Goal: Task Accomplishment & Management: Manage account settings

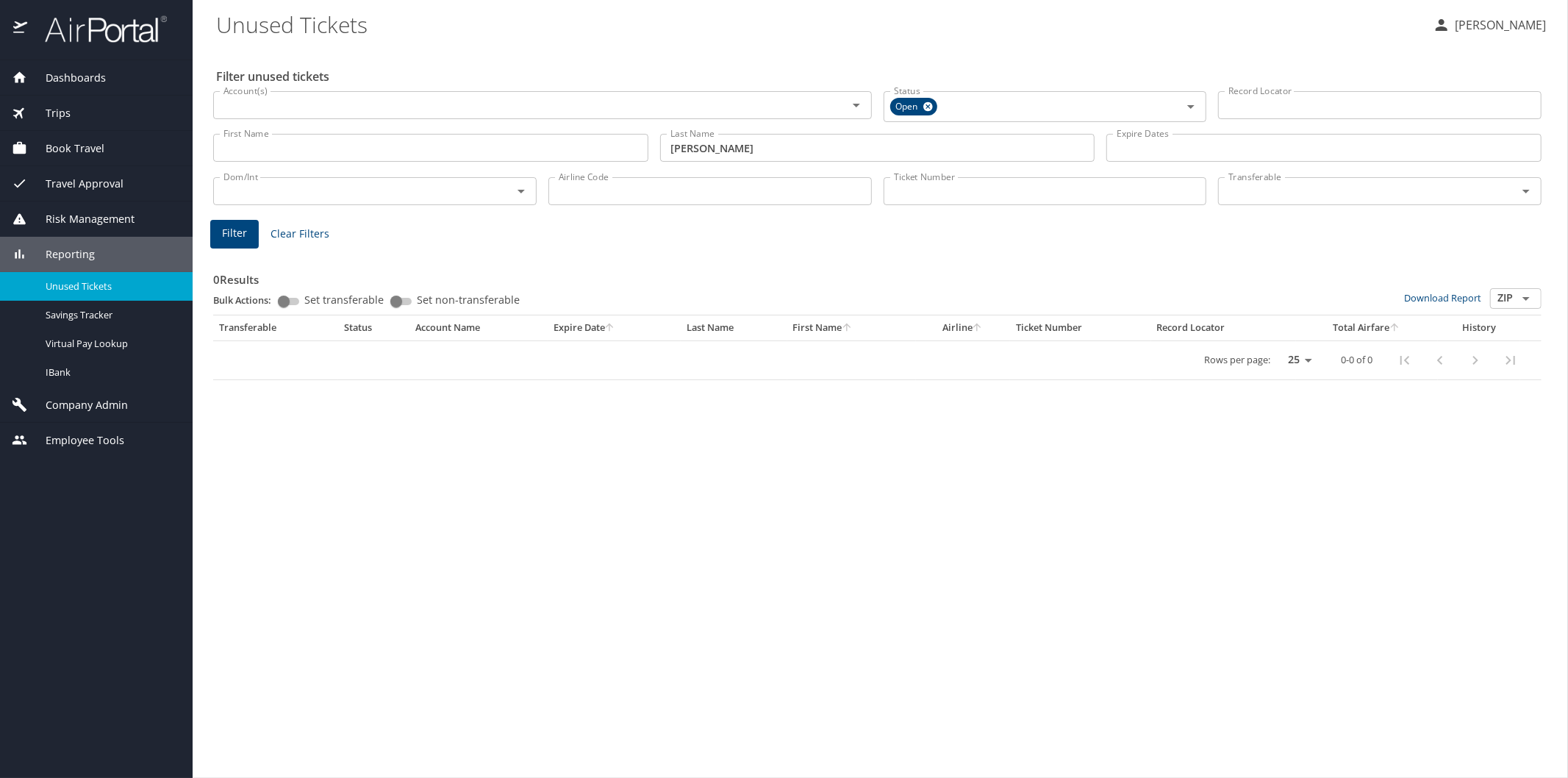
click at [76, 253] on span "Reporting" at bounding box center [60, 254] width 67 height 16
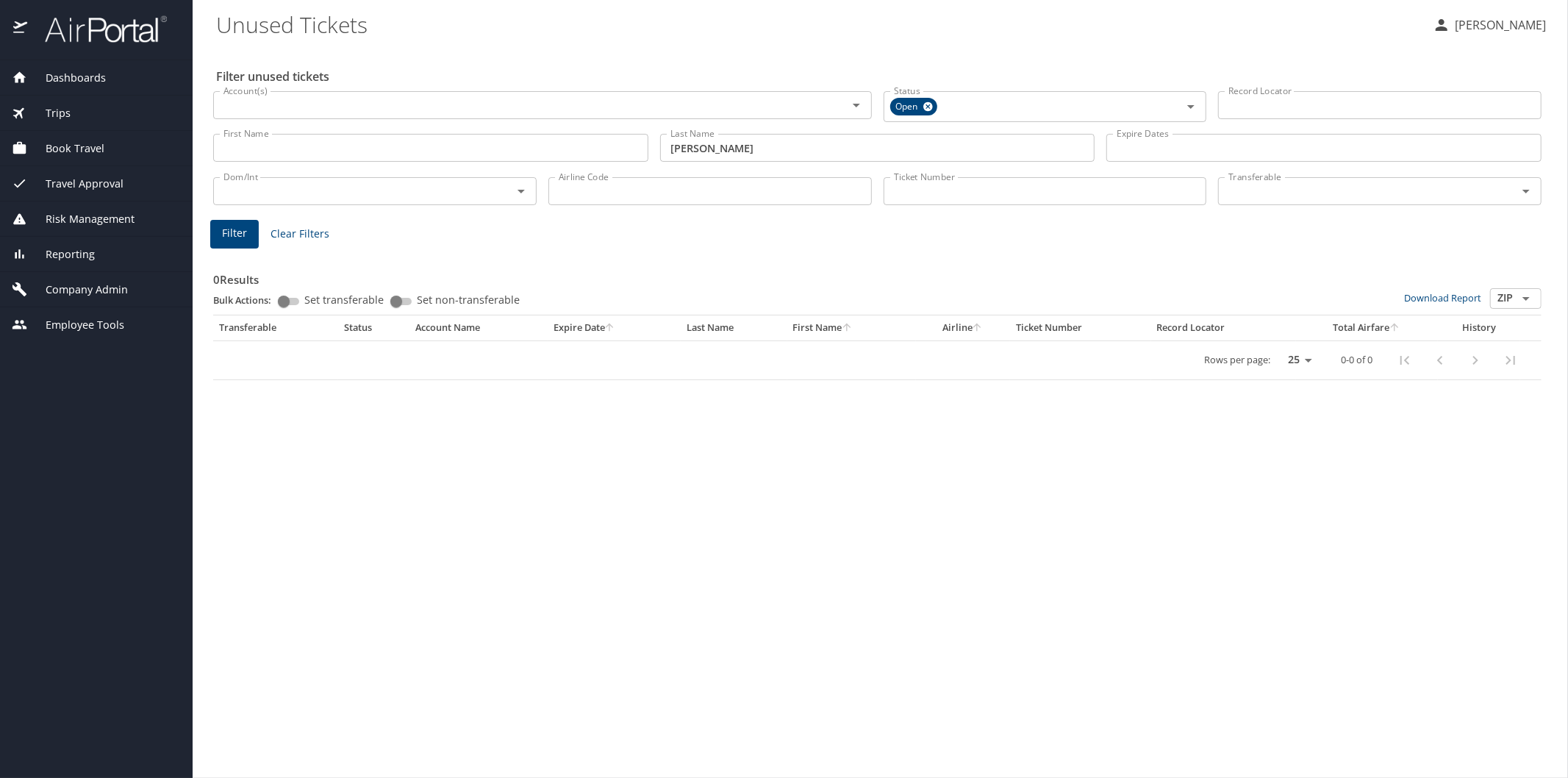
click at [81, 281] on div "Company Admin" at bounding box center [96, 290] width 193 height 36
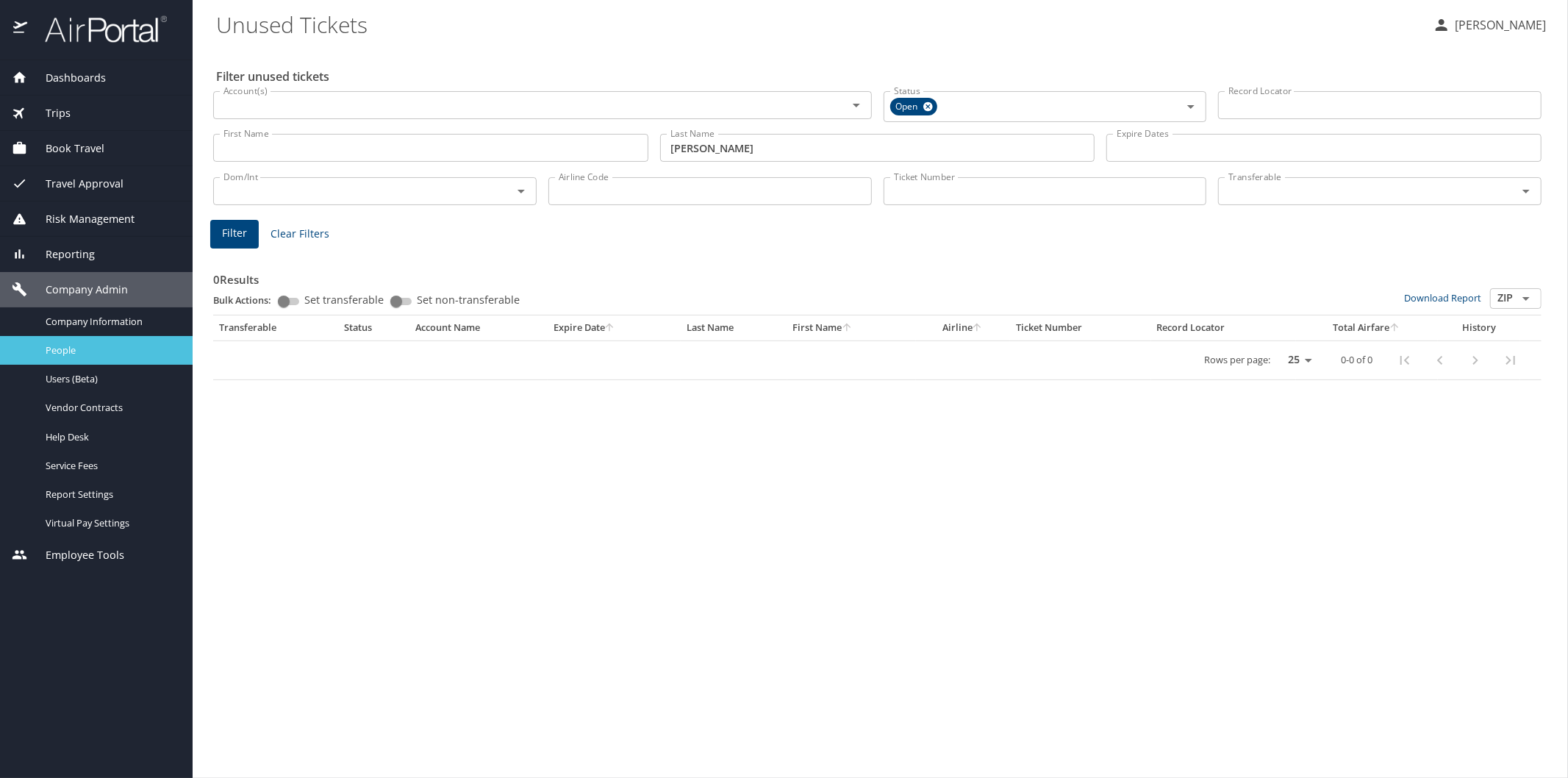
click at [75, 346] on span "People" at bounding box center [110, 350] width 129 height 14
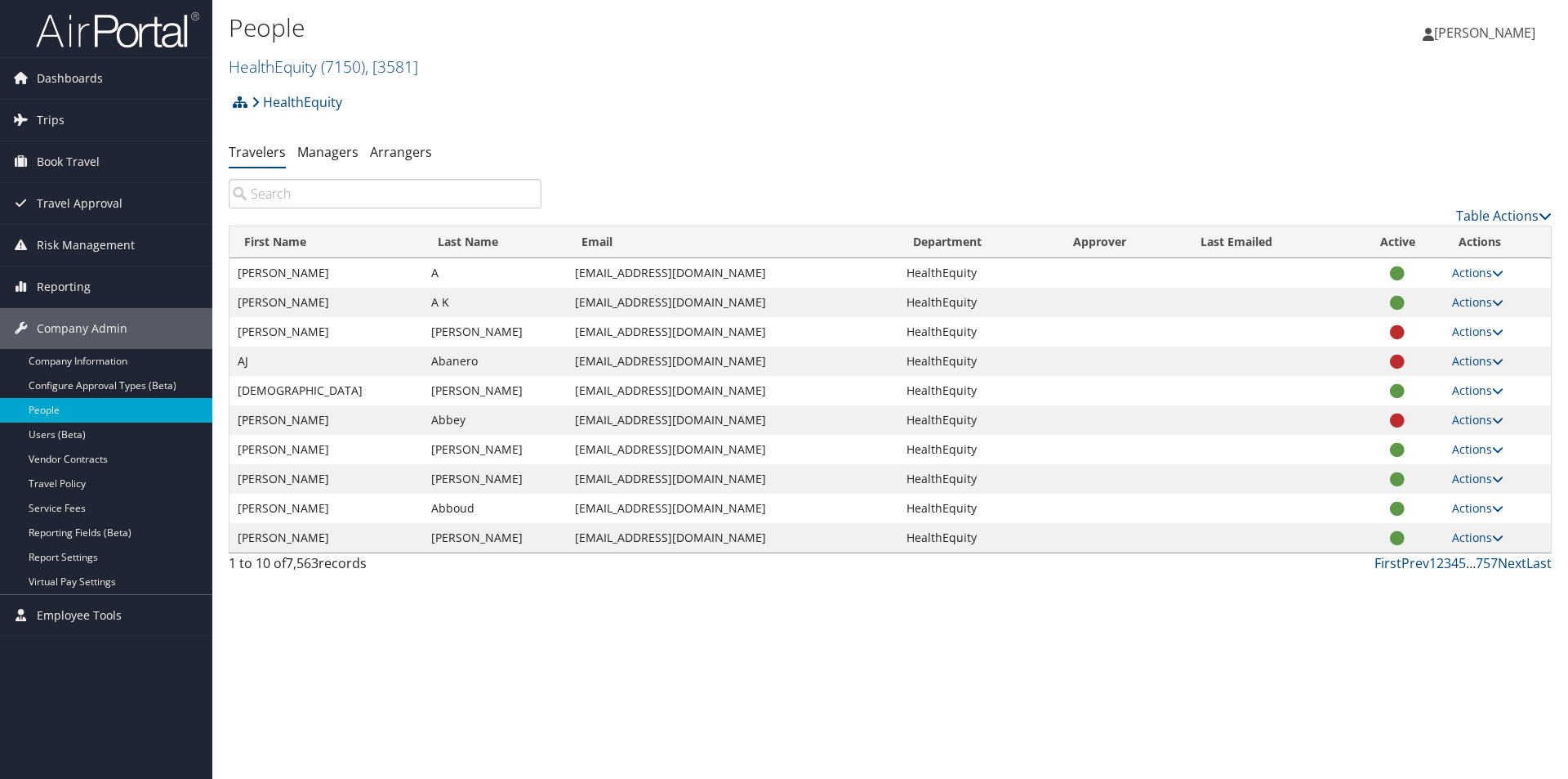
click at [301, 194] on input "search" at bounding box center [385, 193] width 312 height 29
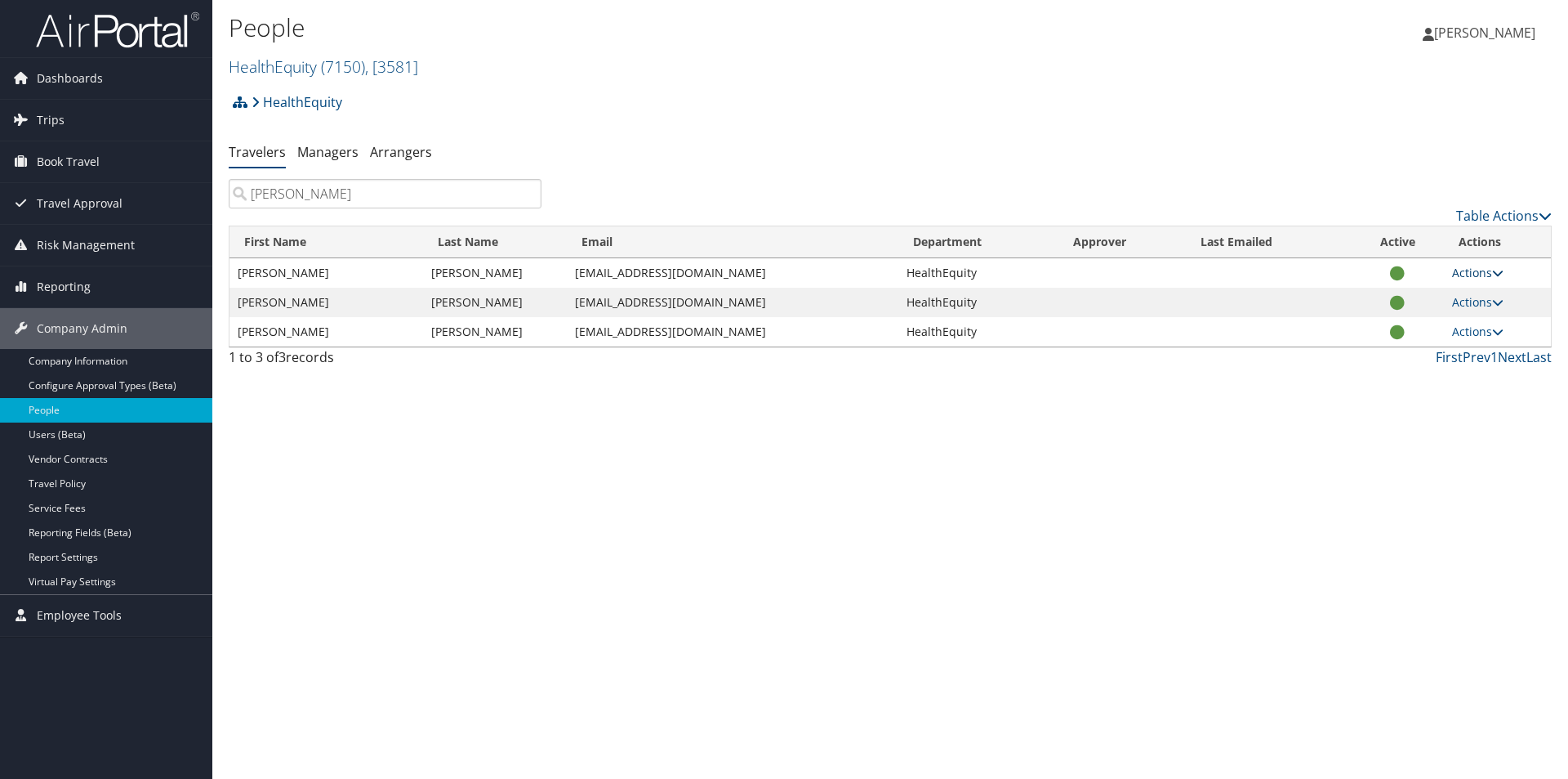
type input "schneider"
click at [1466, 275] on link "Actions" at bounding box center [1477, 272] width 51 height 15
click at [1408, 328] on link "View Profile" at bounding box center [1424, 324] width 150 height 28
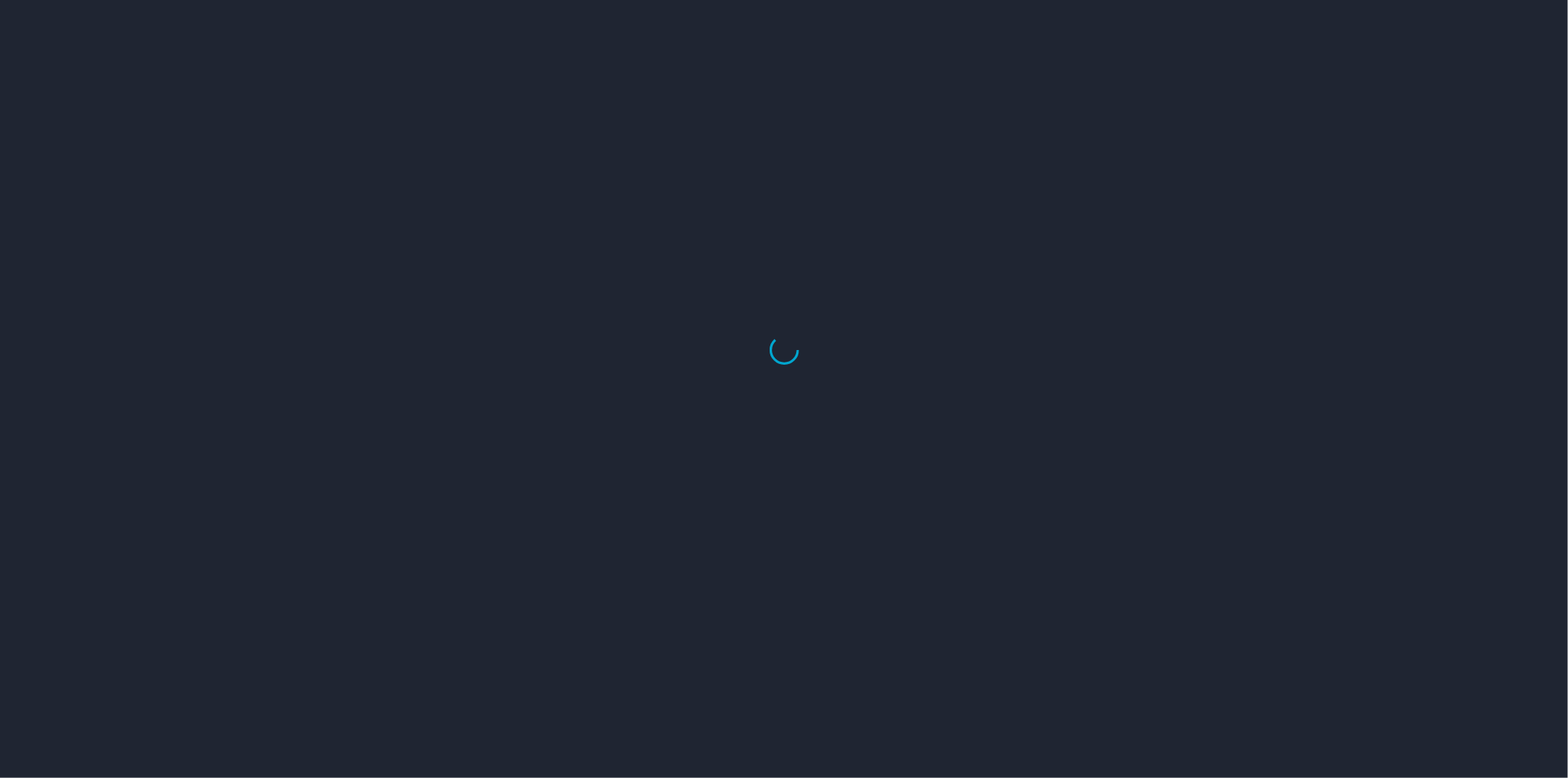
select select "US"
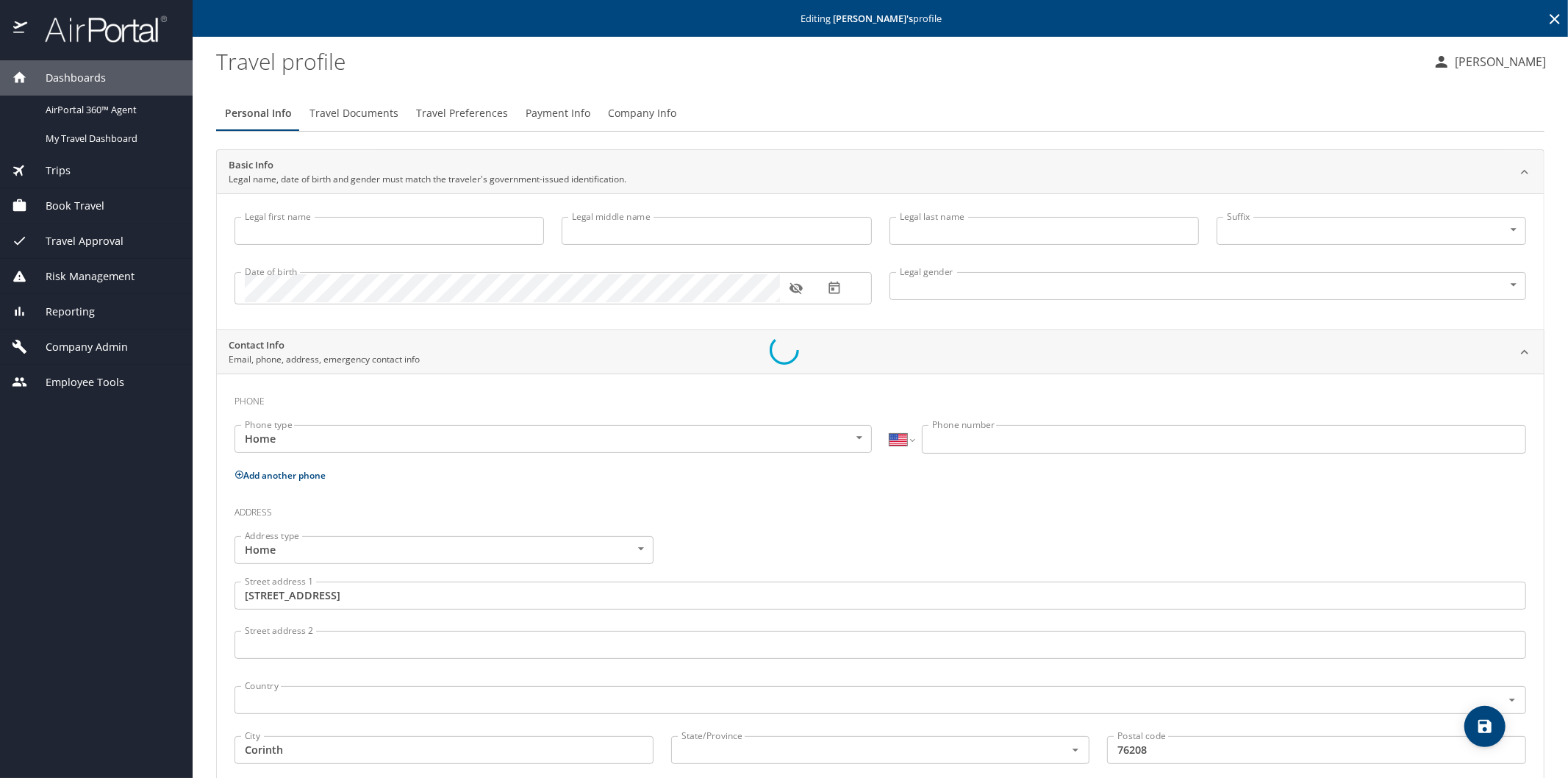
type input "[PERSON_NAME]"
type input "Male"
type input "United States of America"
type input "Texas"
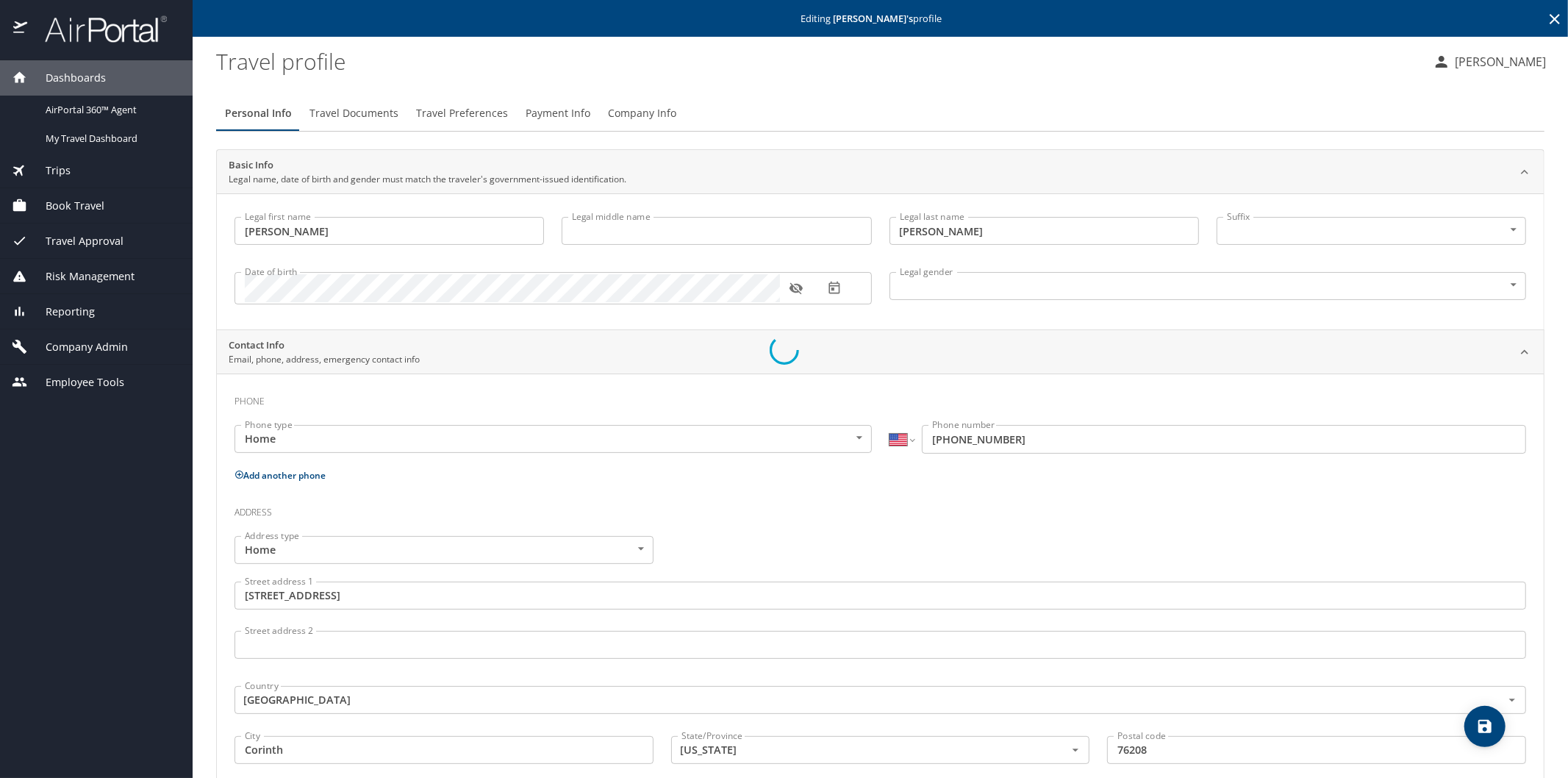
select select "US"
select select "JP"
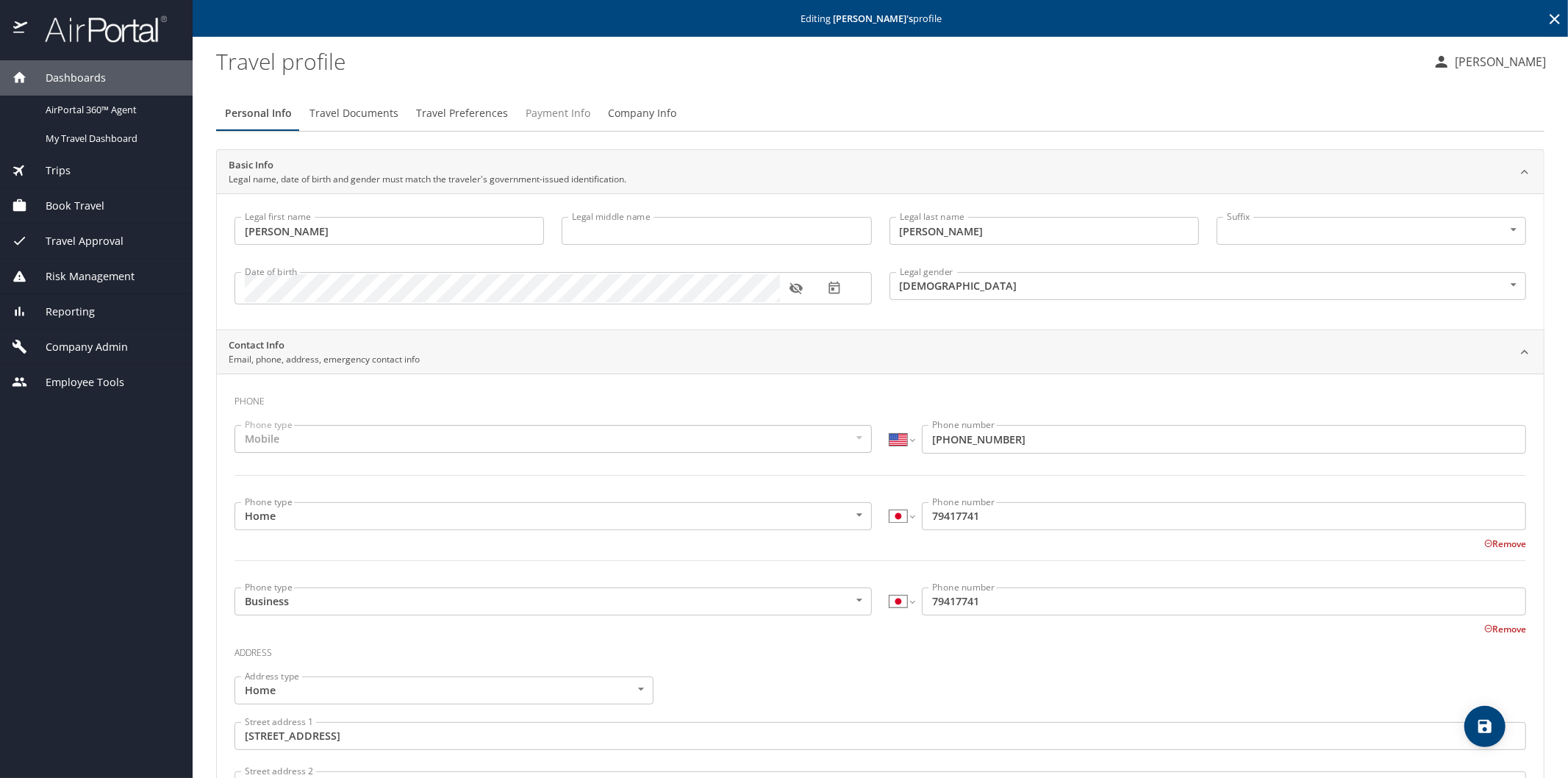
click at [547, 111] on span "Payment Info" at bounding box center [558, 113] width 65 height 18
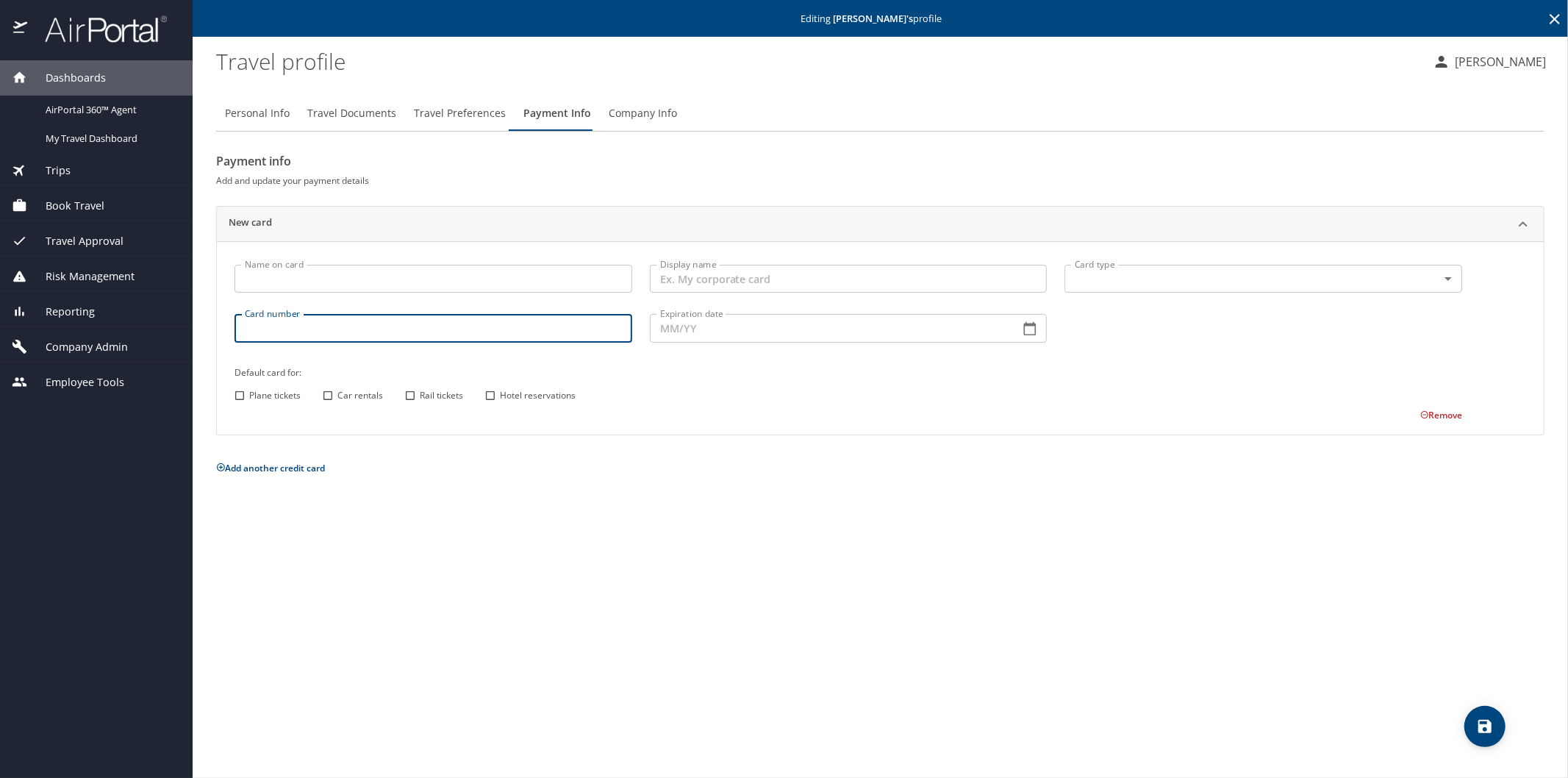
click at [254, 321] on input "Card number" at bounding box center [433, 327] width 398 height 28
click at [445, 111] on span "Travel Preferences" at bounding box center [460, 113] width 92 height 18
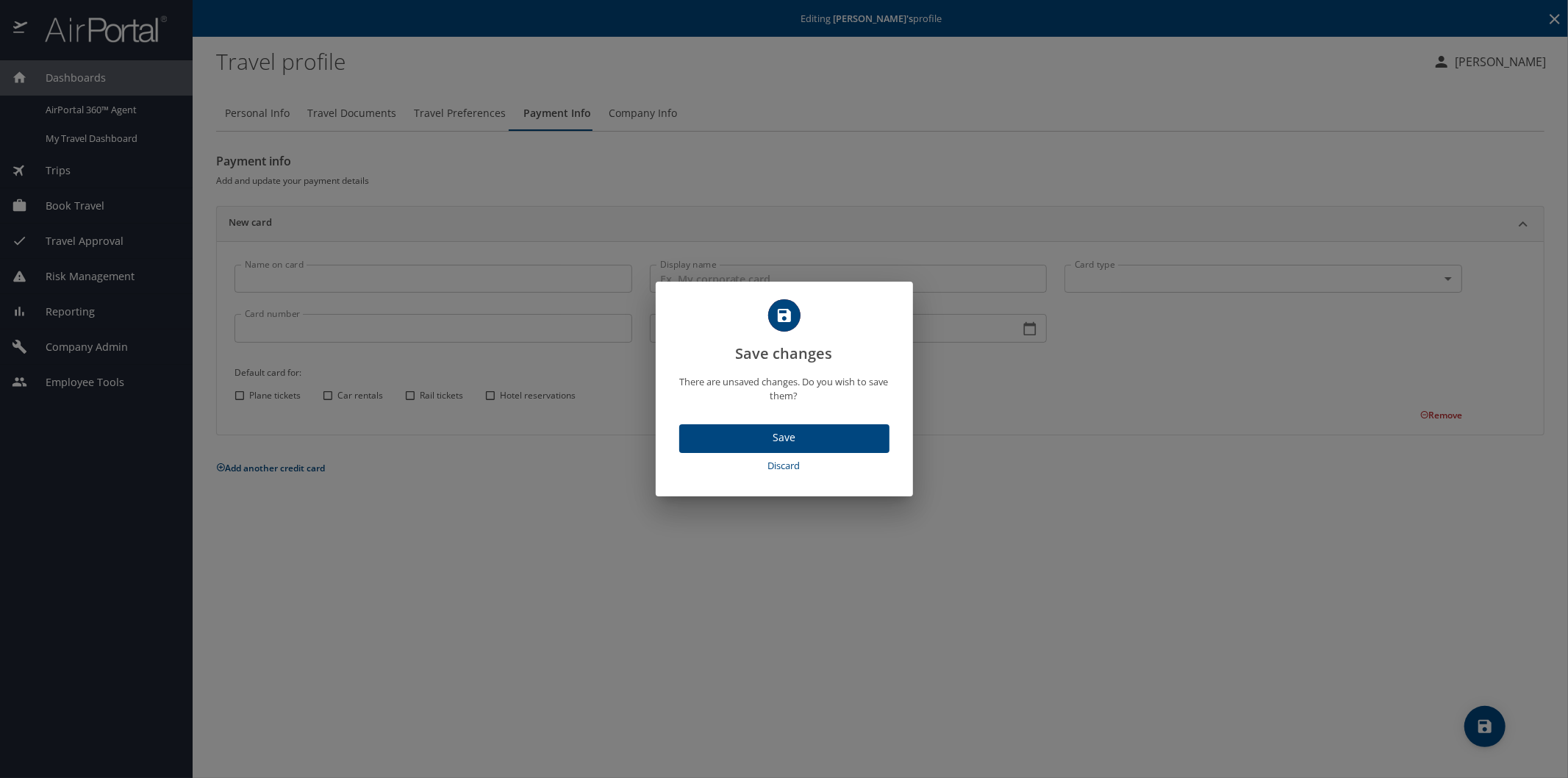
click at [814, 462] on span "Discard" at bounding box center [784, 466] width 199 height 17
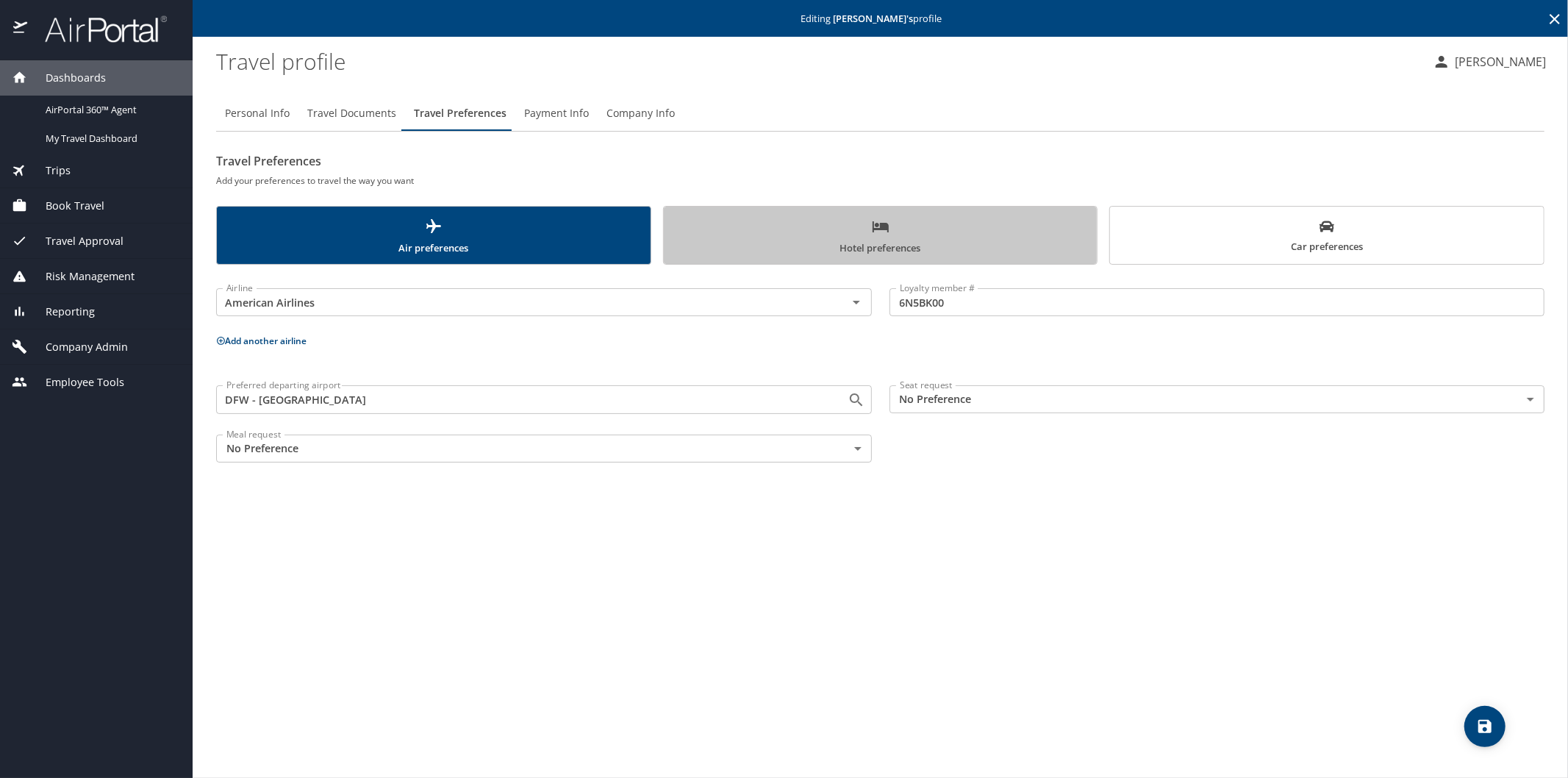
click at [925, 233] on span "Hotel preferences" at bounding box center [881, 237] width 416 height 39
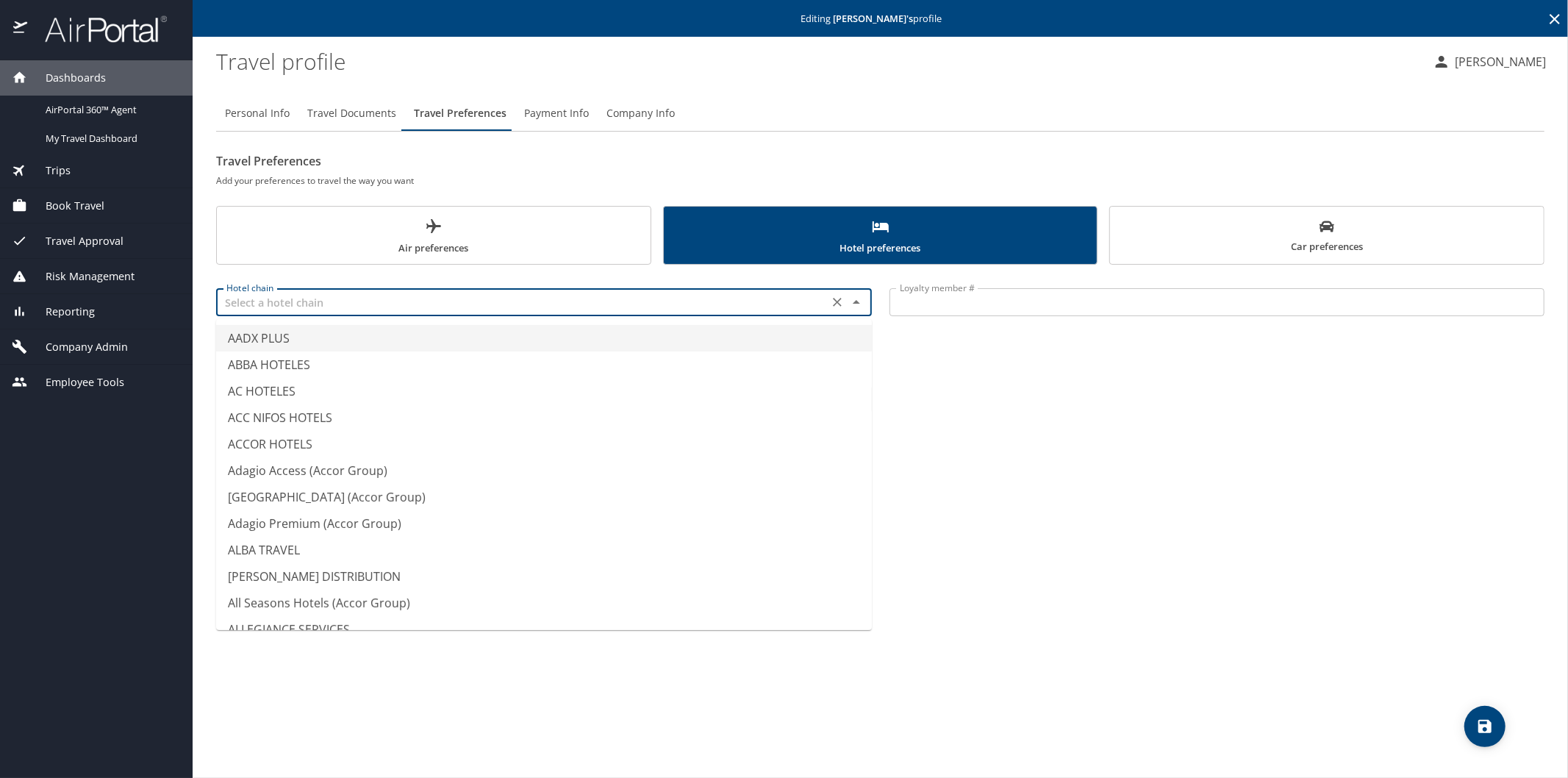
click at [261, 293] on input "text" at bounding box center [522, 302] width 603 height 19
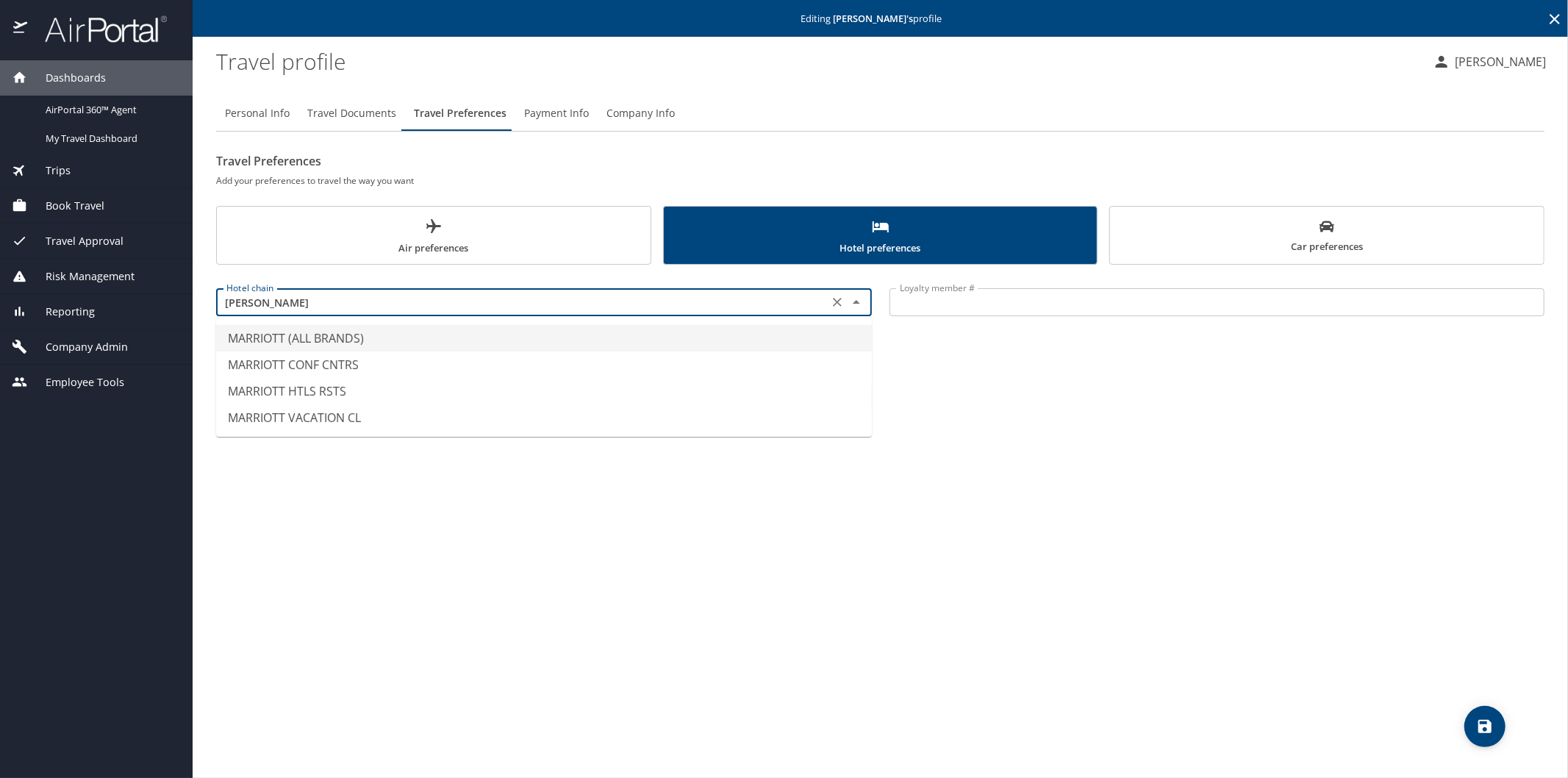
click at [290, 343] on li "MARRIOTT (ALL BRANDS)" at bounding box center [544, 338] width 655 height 26
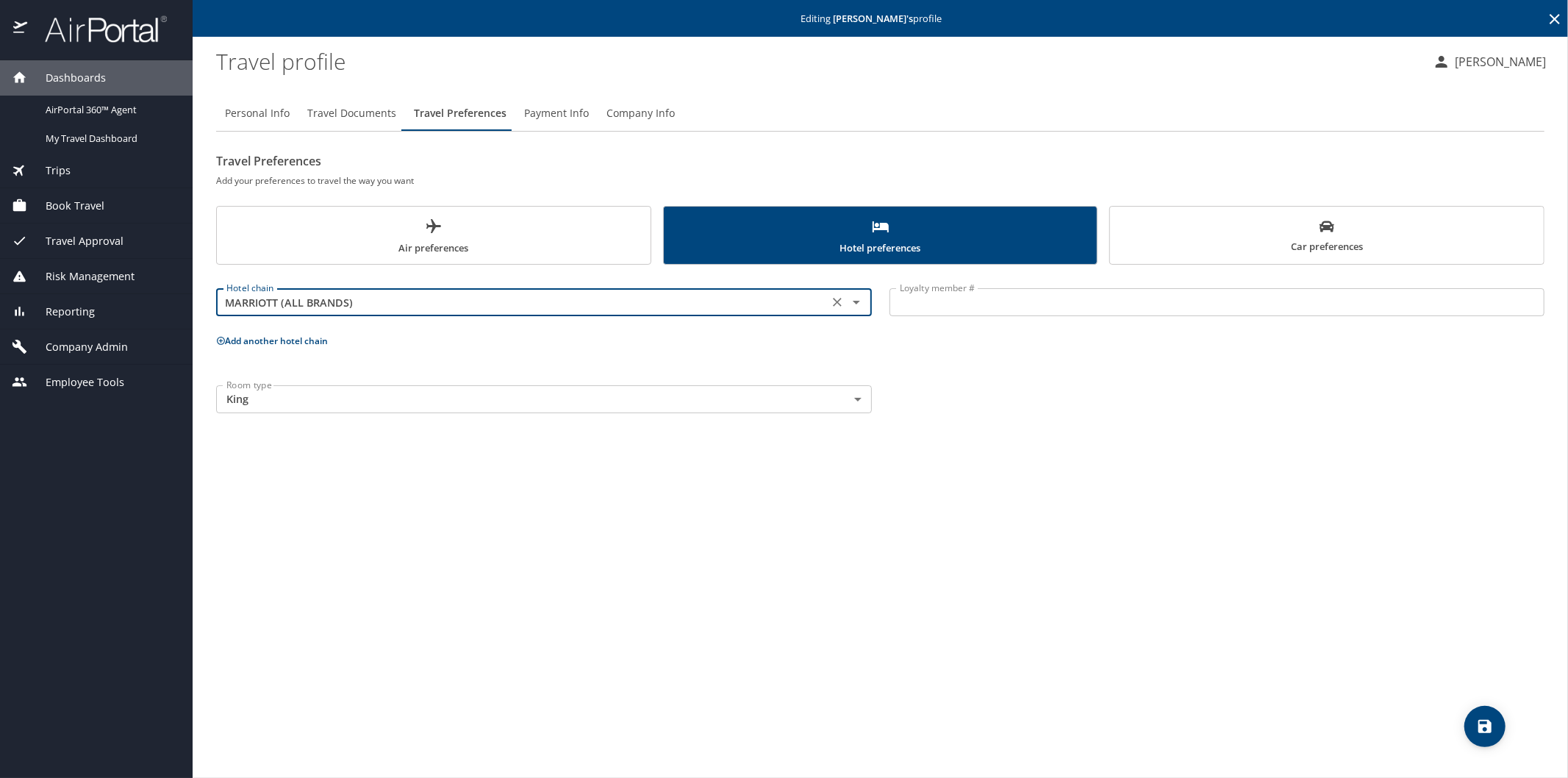
type input "MARRIOTT (ALL BRANDS)"
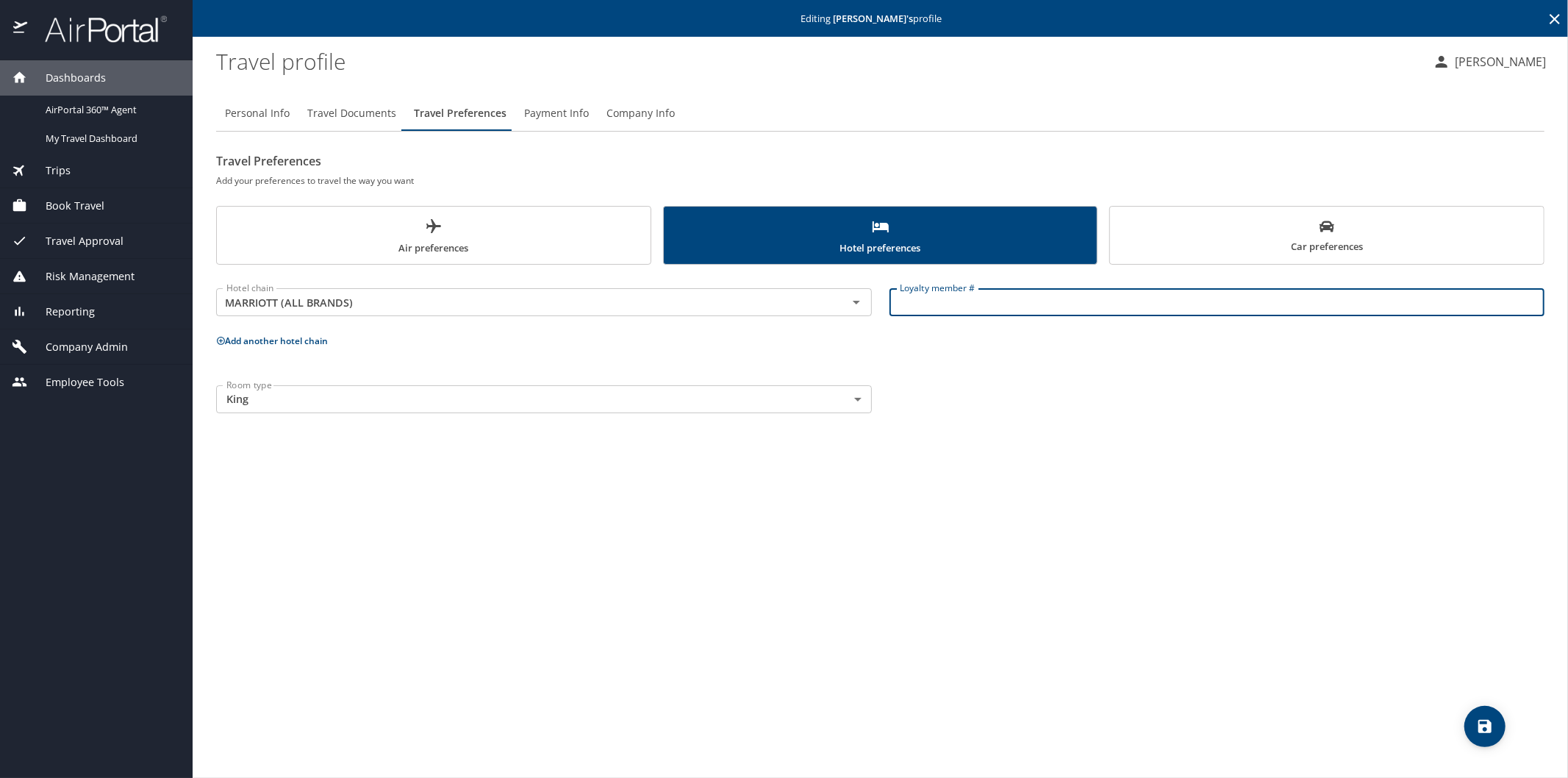
click at [959, 306] on input "Loyalty member #" at bounding box center [1216, 302] width 655 height 28
paste input "668411903"
type input "668411903"
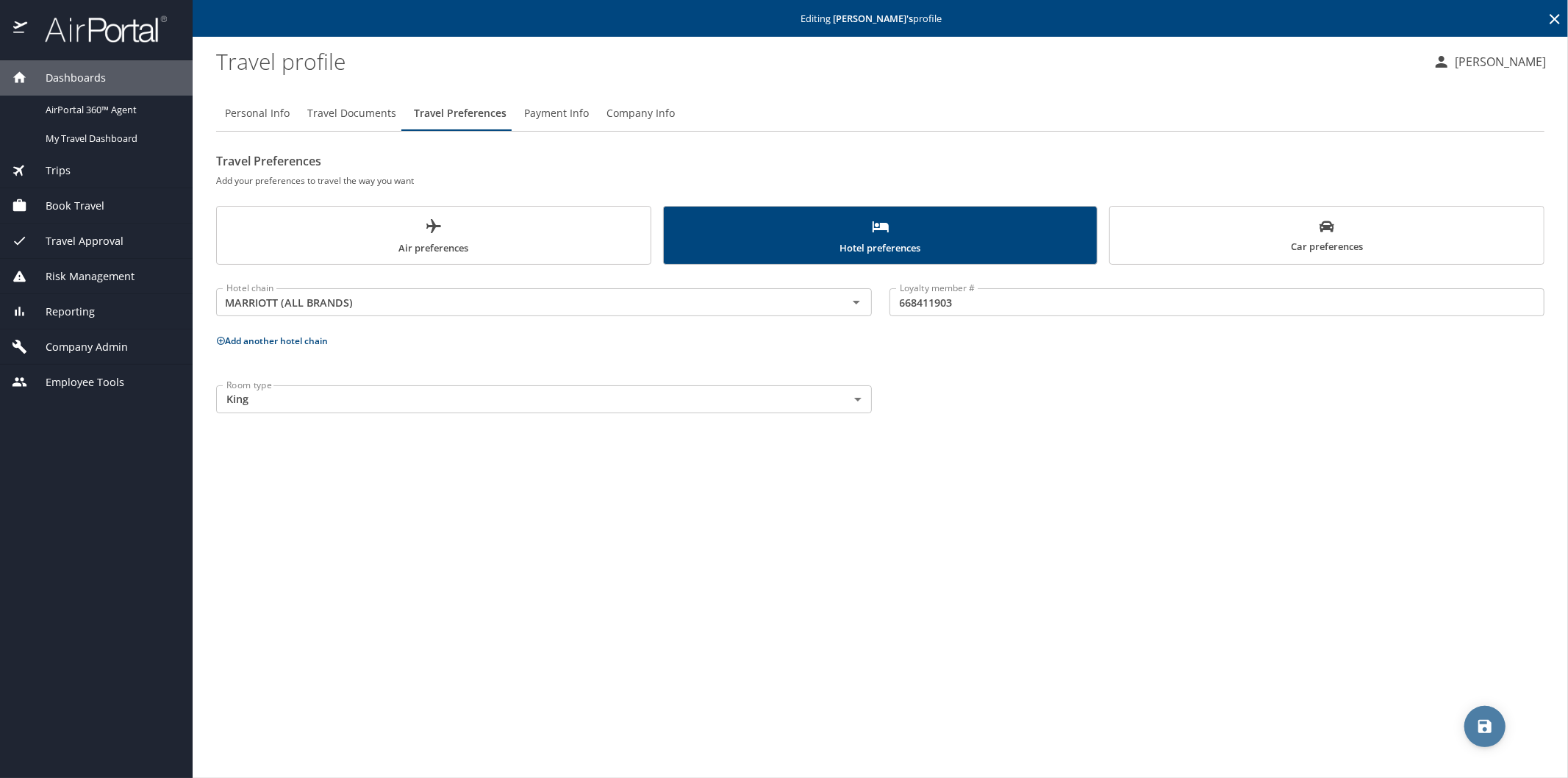
click at [1482, 716] on button "save" at bounding box center [1485, 726] width 41 height 41
click at [545, 113] on span "Payment Info" at bounding box center [556, 113] width 65 height 18
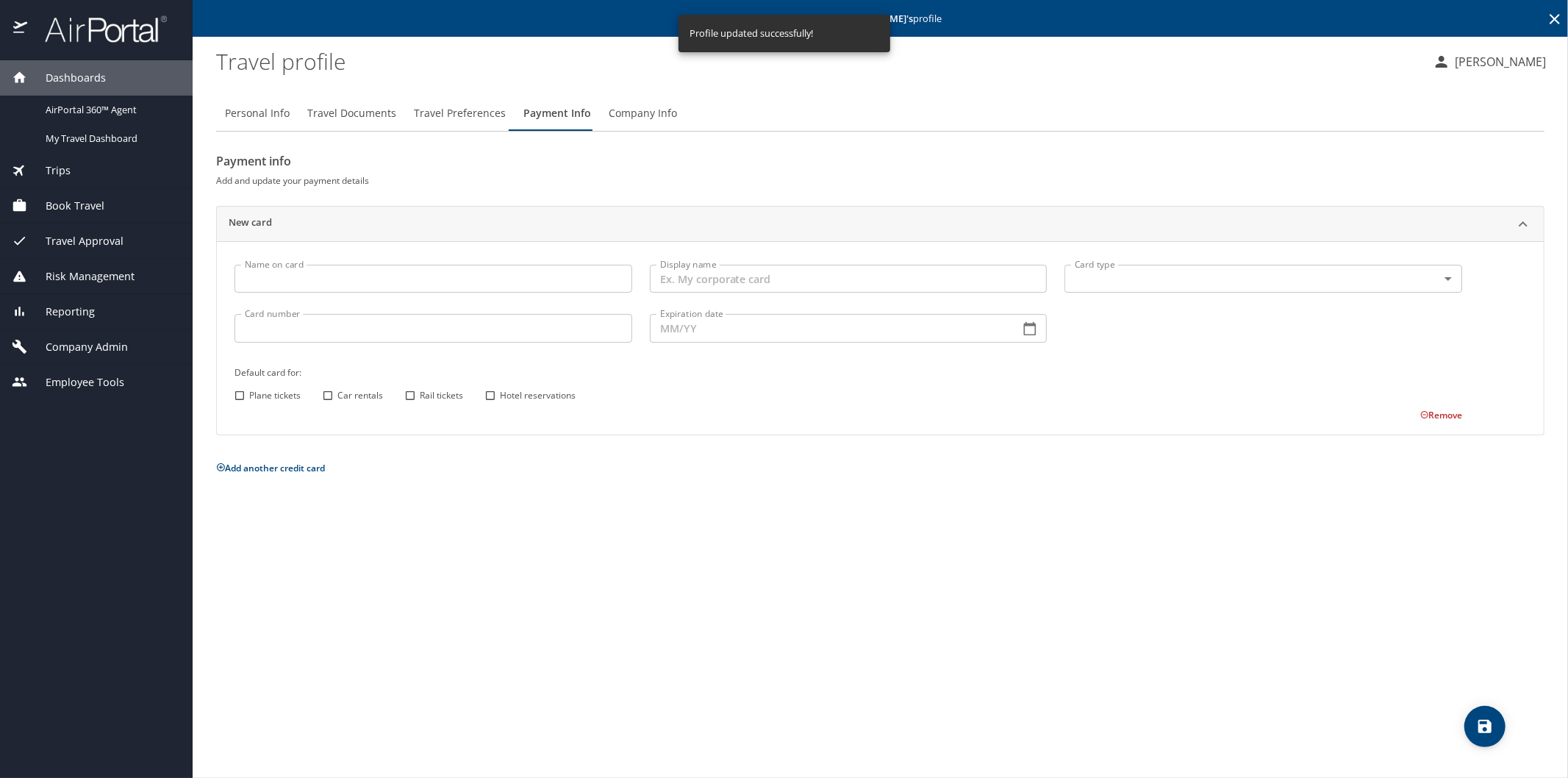
click at [263, 333] on input "Card number" at bounding box center [433, 327] width 398 height 28
paste input "4807 3806 5850 9420"
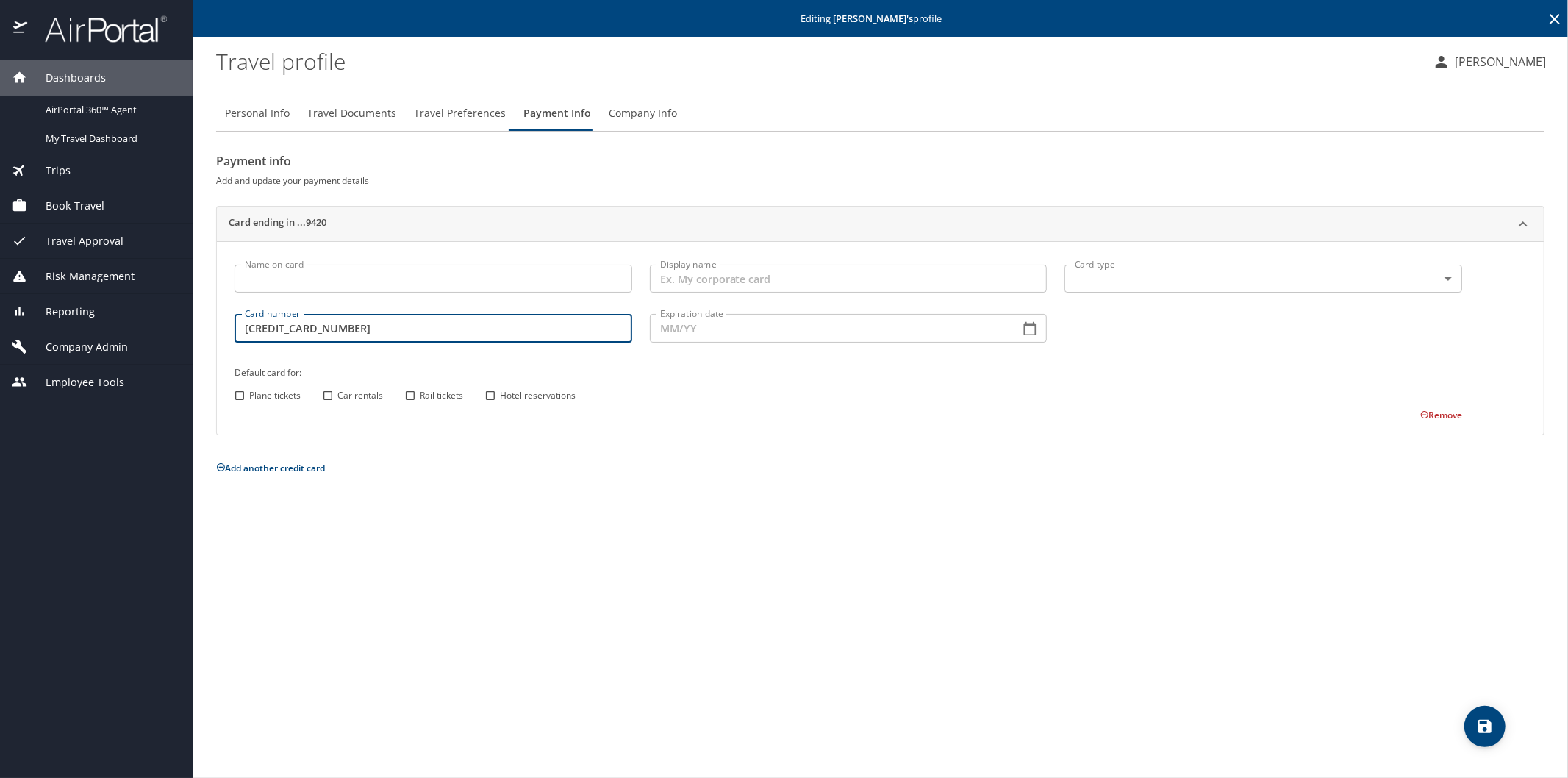
type 9420 "4807 3806 5850 9420"
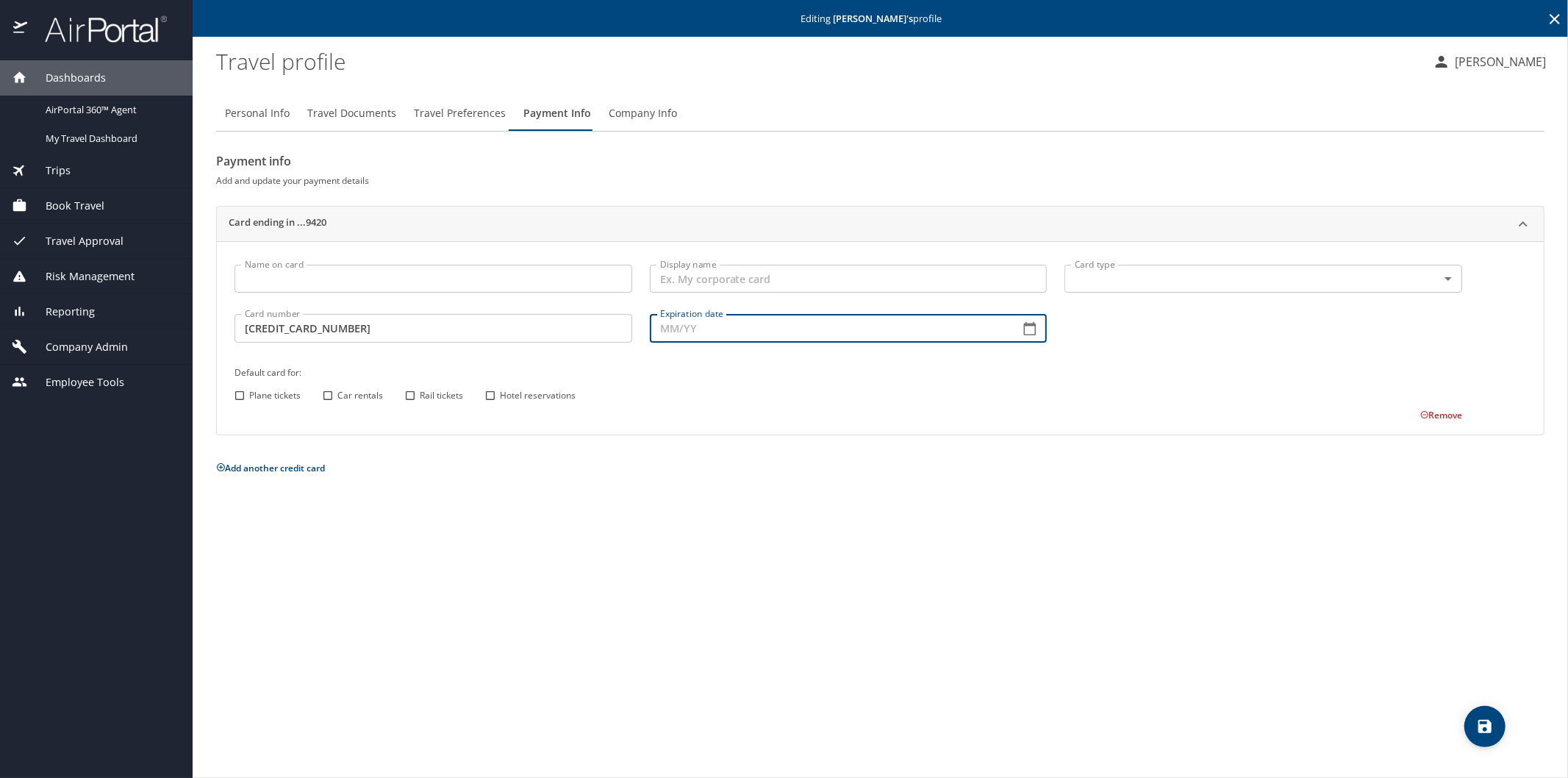
click at [650, 324] on input "Expiration date" at bounding box center [829, 327] width 358 height 28
type input "06/27"
click at [1019, 276] on body "Dashboards AirPortal 360™ Agent My Travel Dashboard Trips Airtinerary® Lookup C…" at bounding box center [784, 389] width 1568 height 778
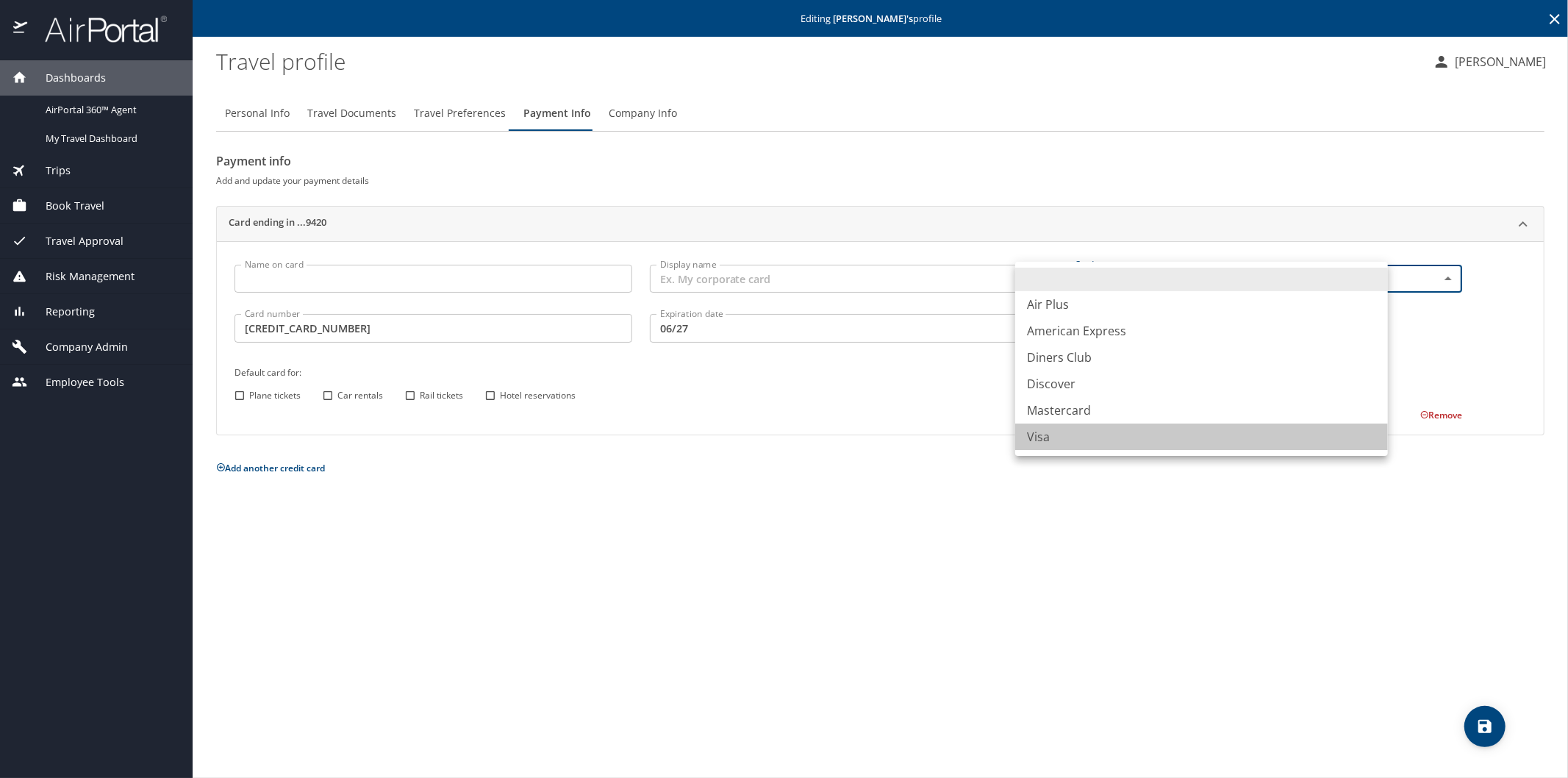
click at [1035, 435] on li "Visa" at bounding box center [1201, 436] width 373 height 26
type input "VI"
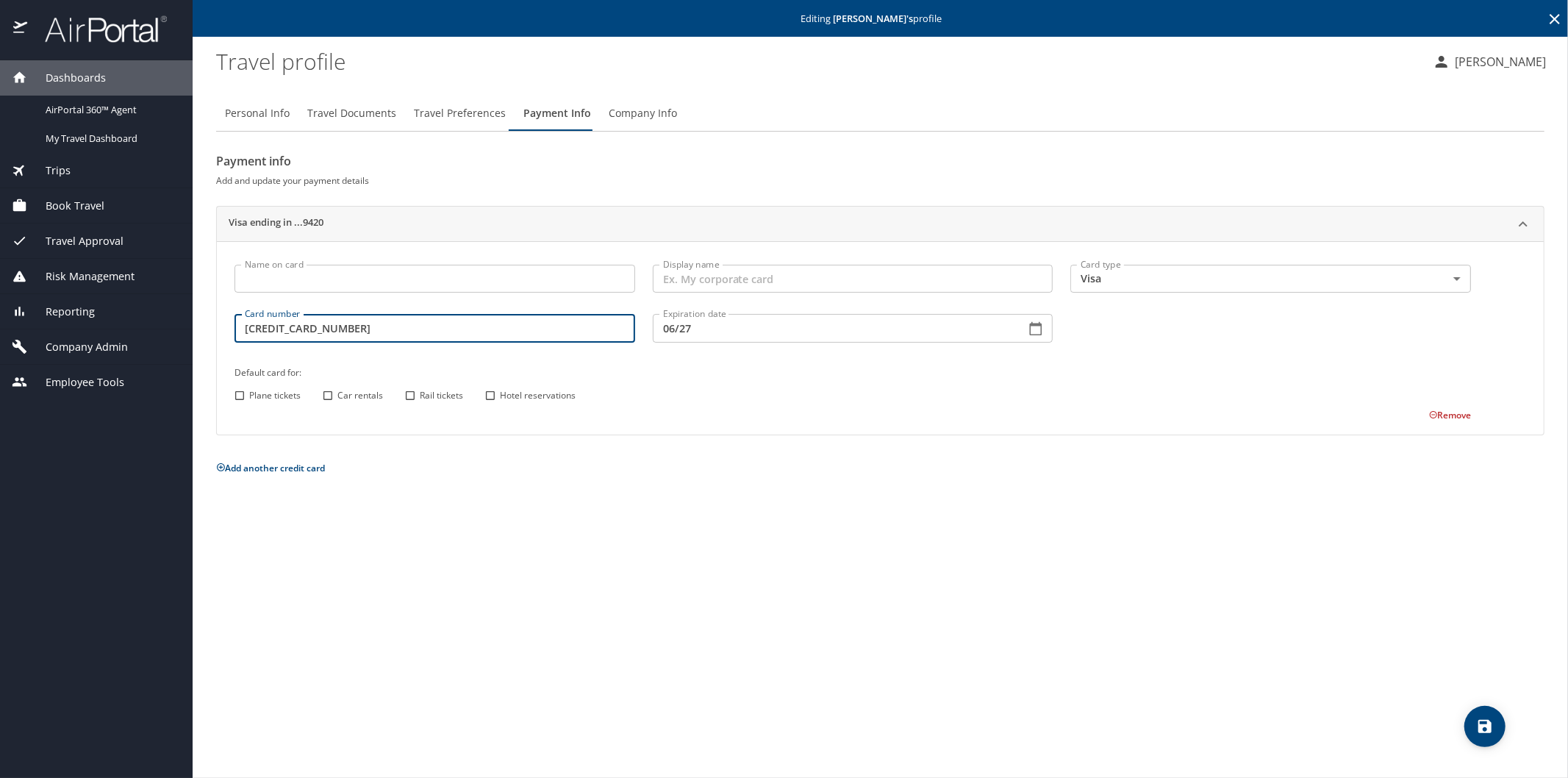
click at [267, 329] on 9420 "4807 3806 5850 9420" at bounding box center [435, 327] width 401 height 28
click at [290, 327] on 9420 "48073806 5850 9420" at bounding box center [435, 327] width 401 height 28
click at [316, 330] on 9420 "480738065850 9420" at bounding box center [435, 327] width 401 height 28
type input "4807380658509420"
click at [489, 397] on input "Hotel reservations" at bounding box center [490, 395] width 19 height 19
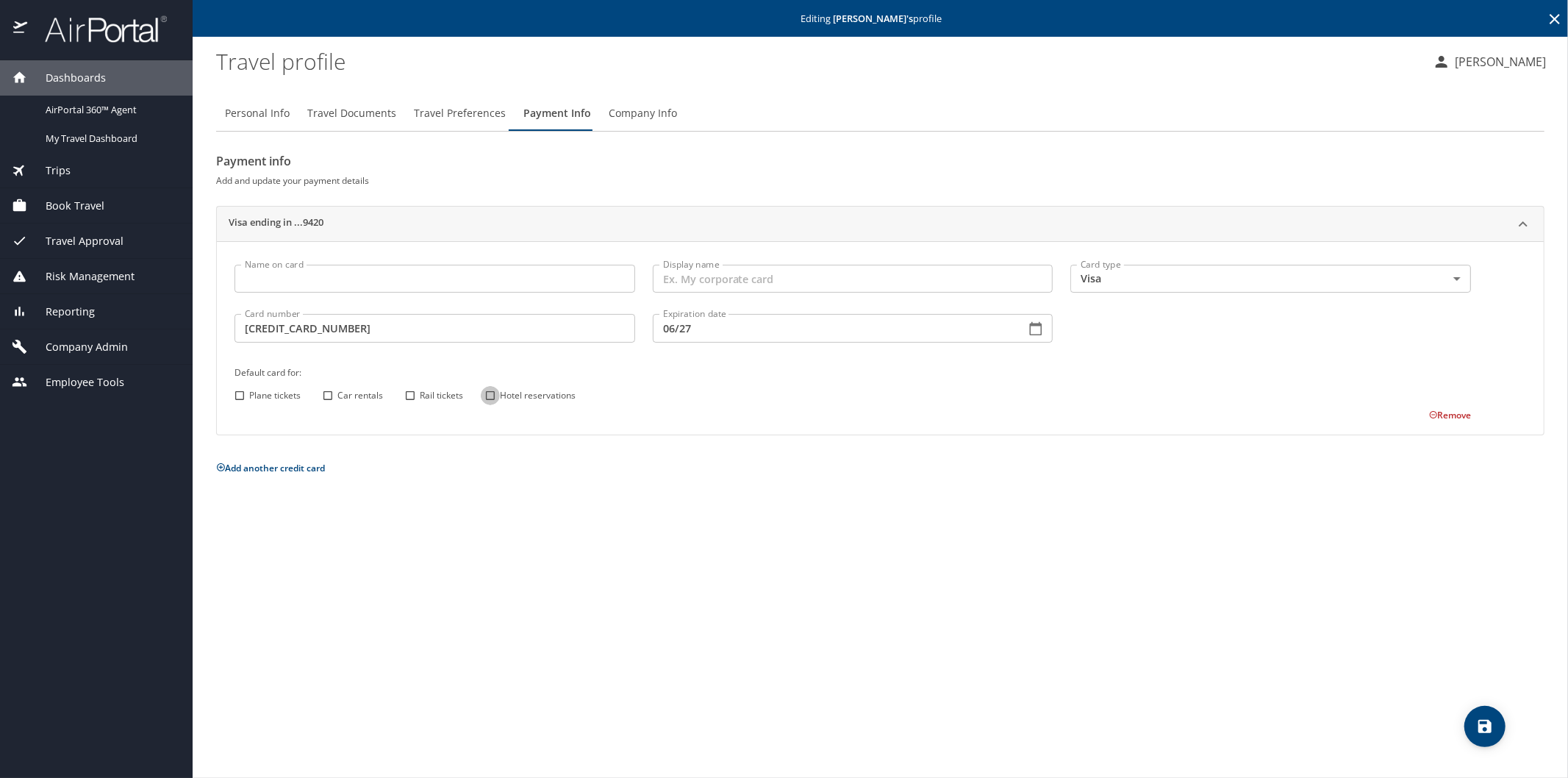
checkbox input "true"
click at [1489, 732] on icon "save" at bounding box center [1485, 727] width 14 height 14
click at [1491, 738] on button "save" at bounding box center [1485, 726] width 41 height 41
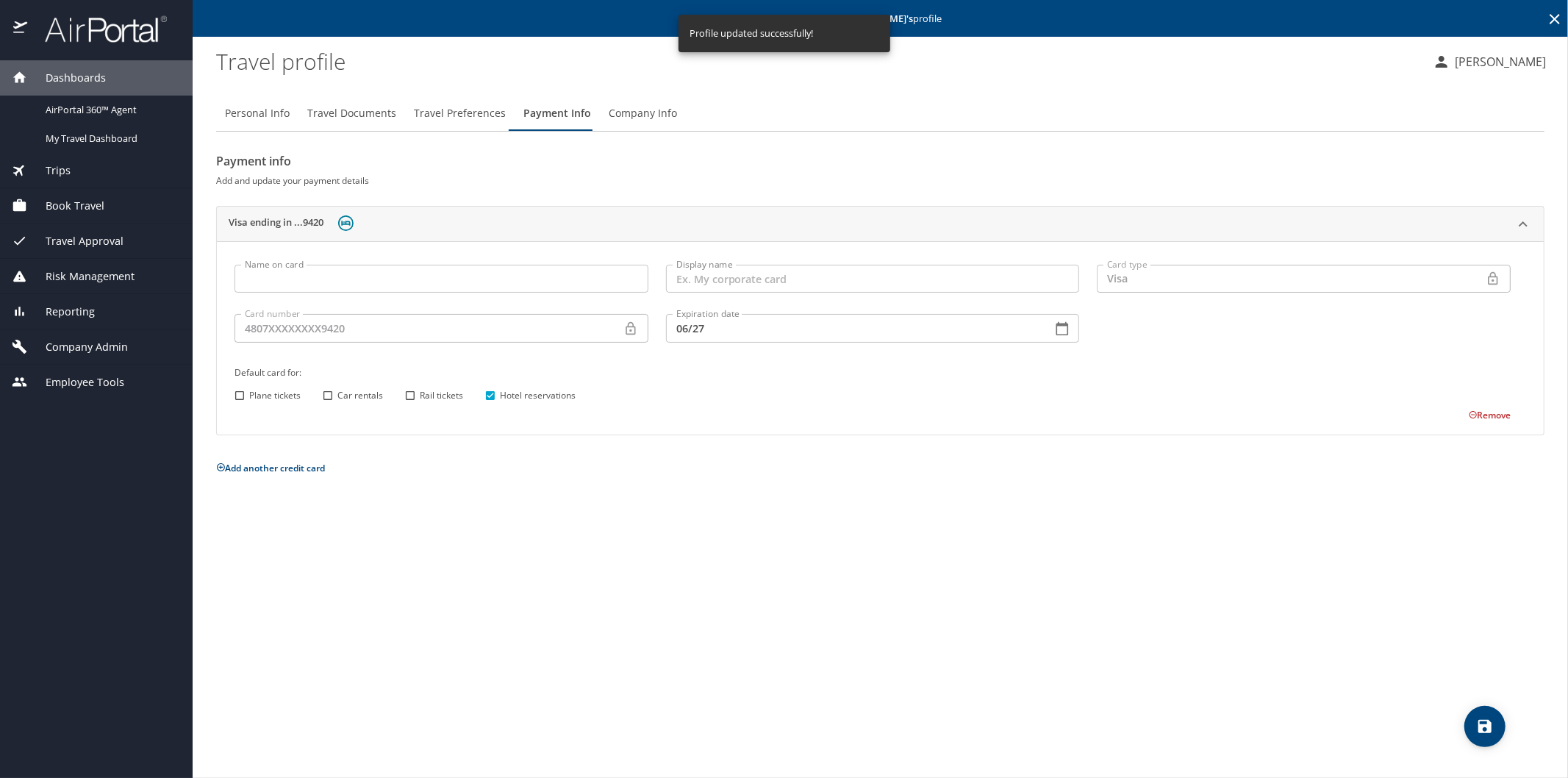
click at [1554, 17] on icon at bounding box center [1555, 19] width 11 height 11
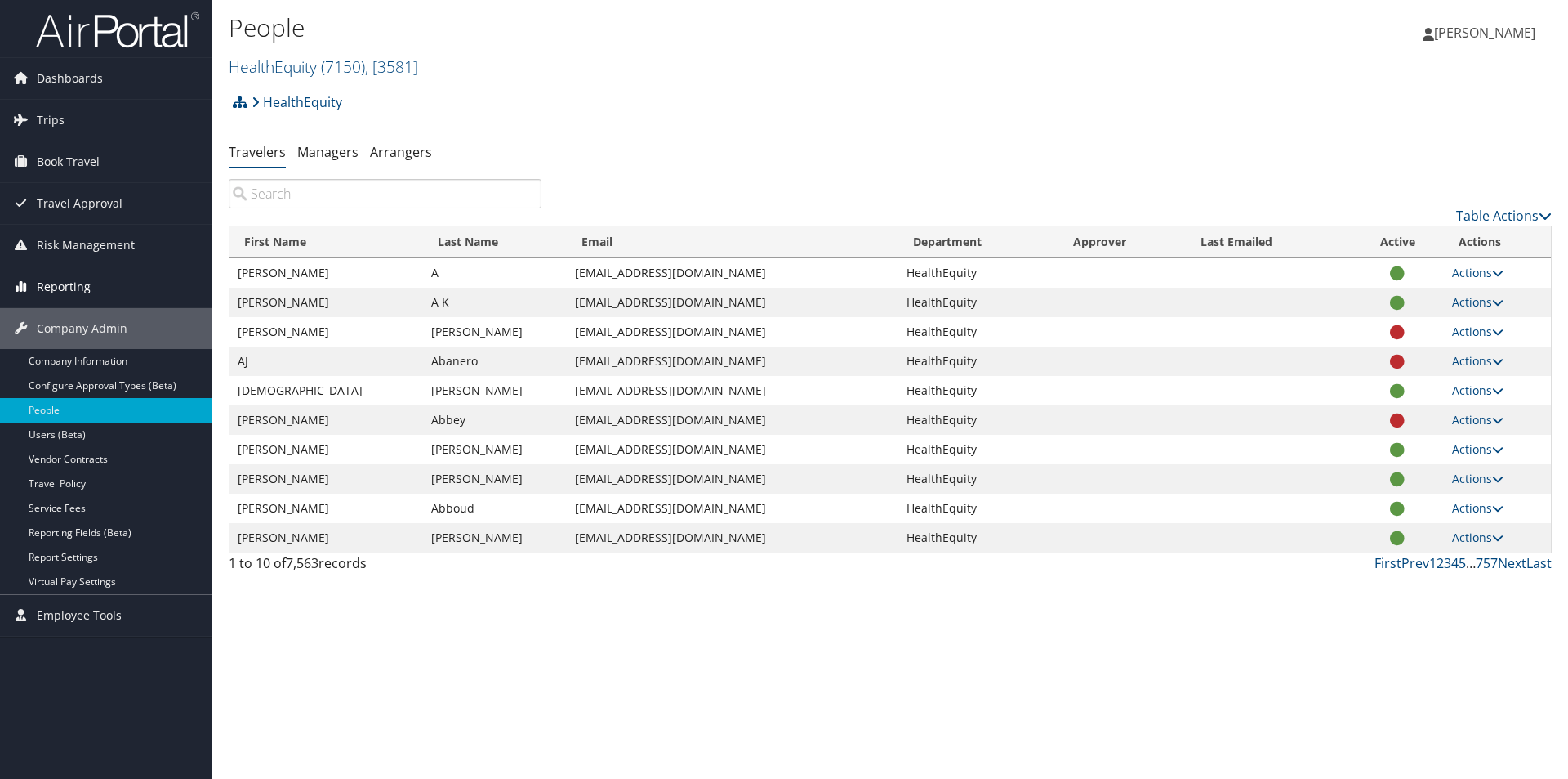
click at [49, 292] on span "Reporting" at bounding box center [64, 287] width 54 height 41
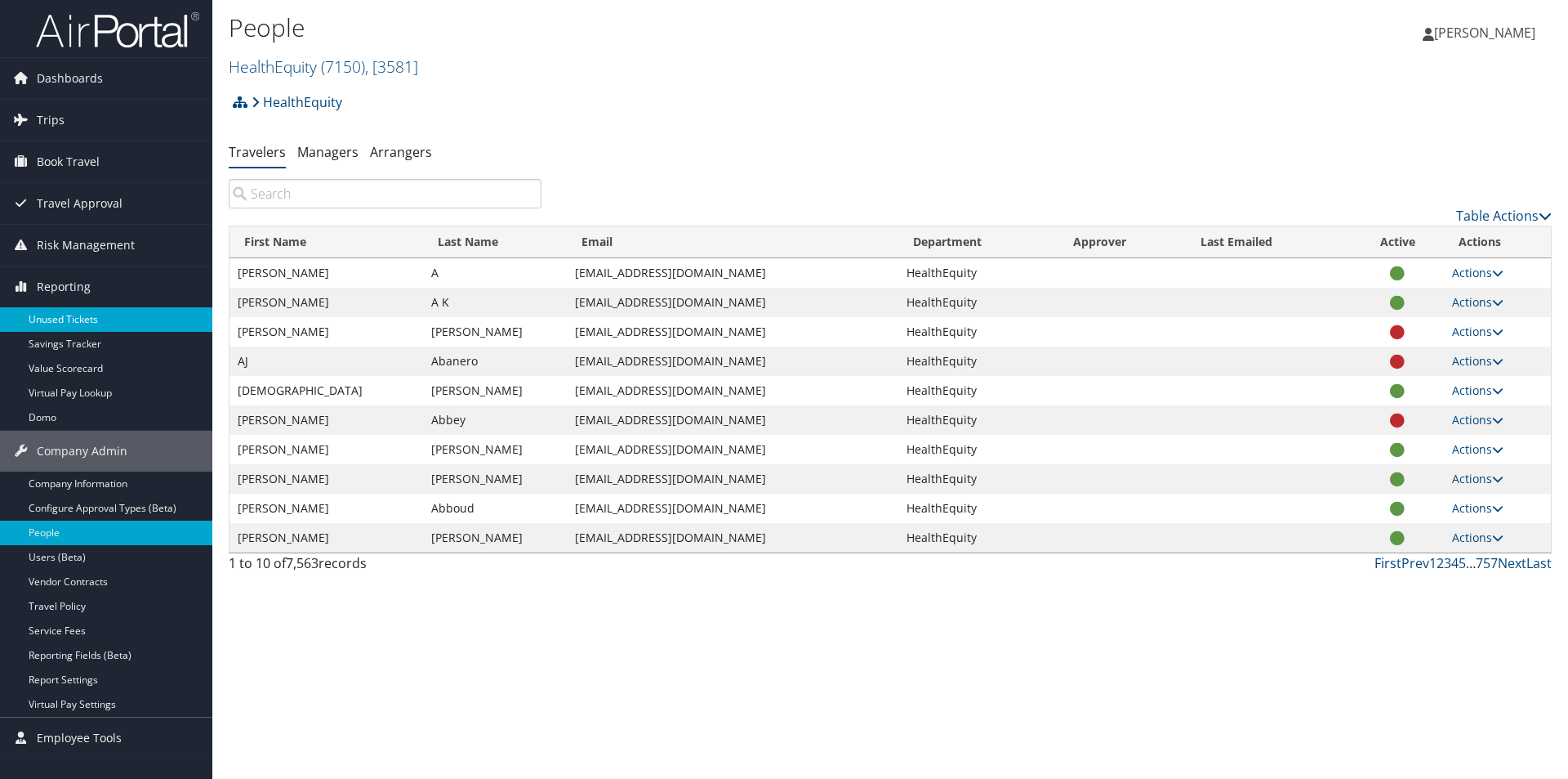
click at [60, 322] on link "Unused Tickets" at bounding box center [106, 319] width 212 height 24
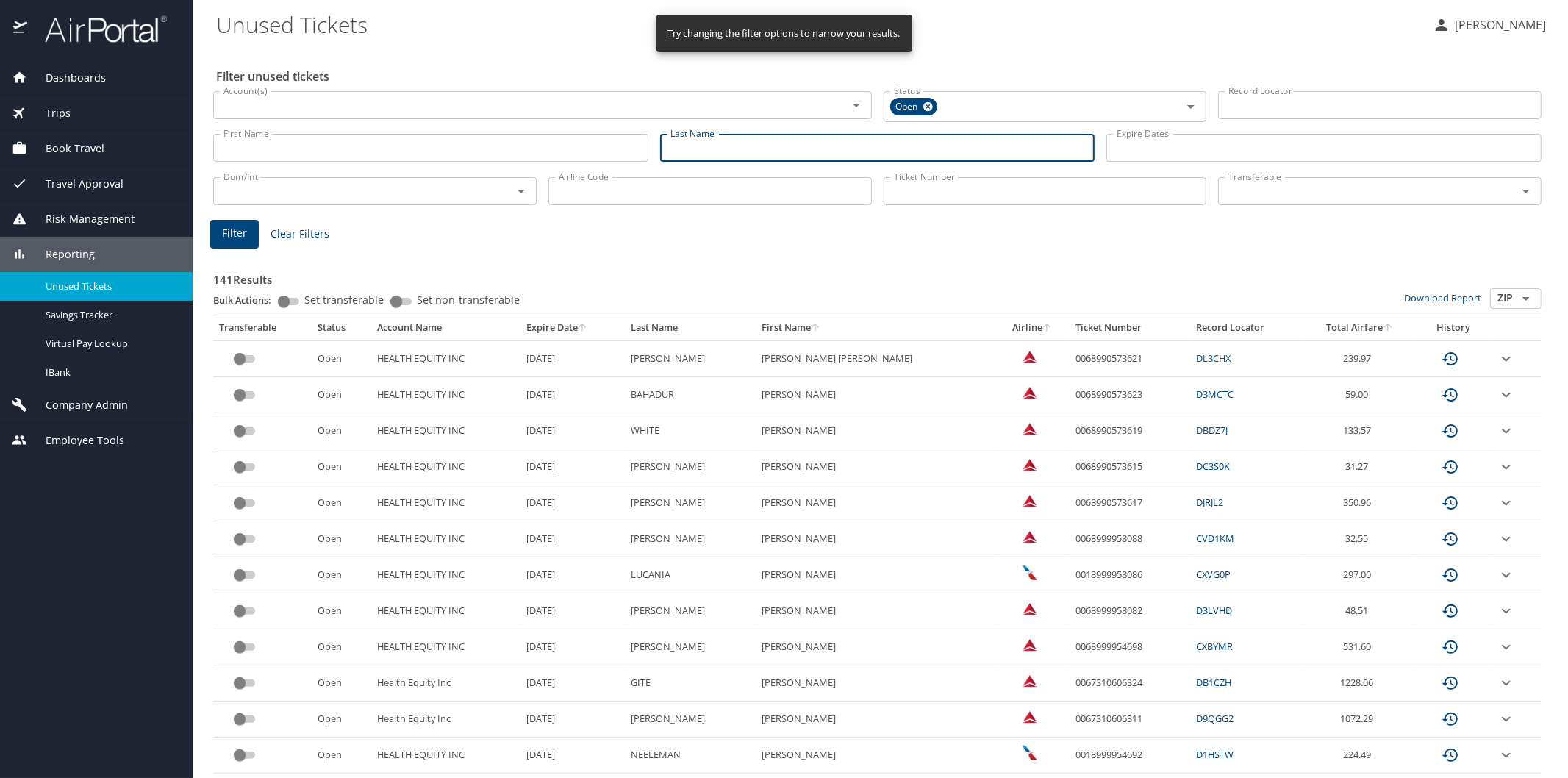
click at [660, 149] on input "Last Name" at bounding box center [878, 147] width 435 height 28
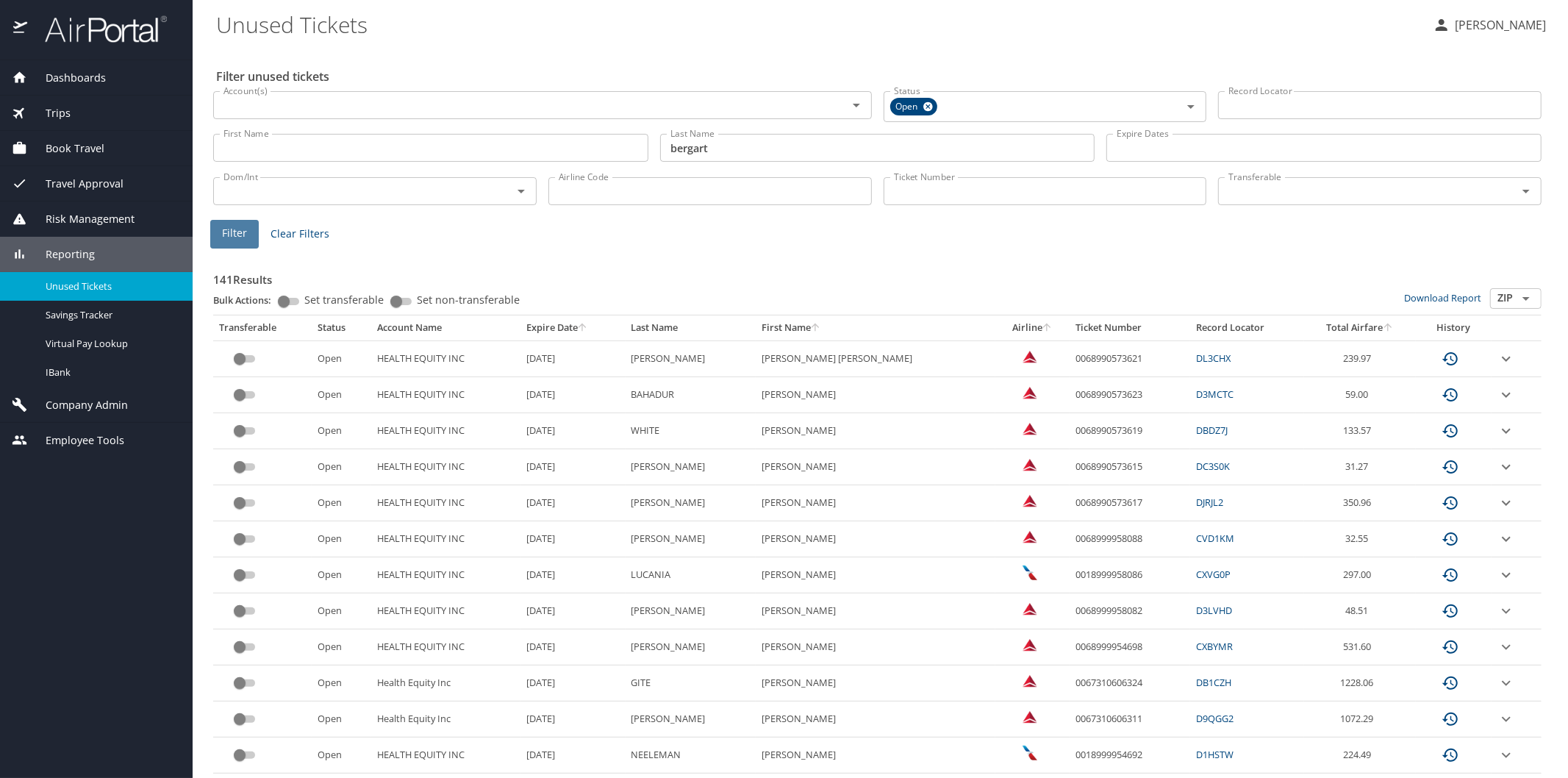
click at [238, 228] on span "Filter" at bounding box center [234, 234] width 25 height 18
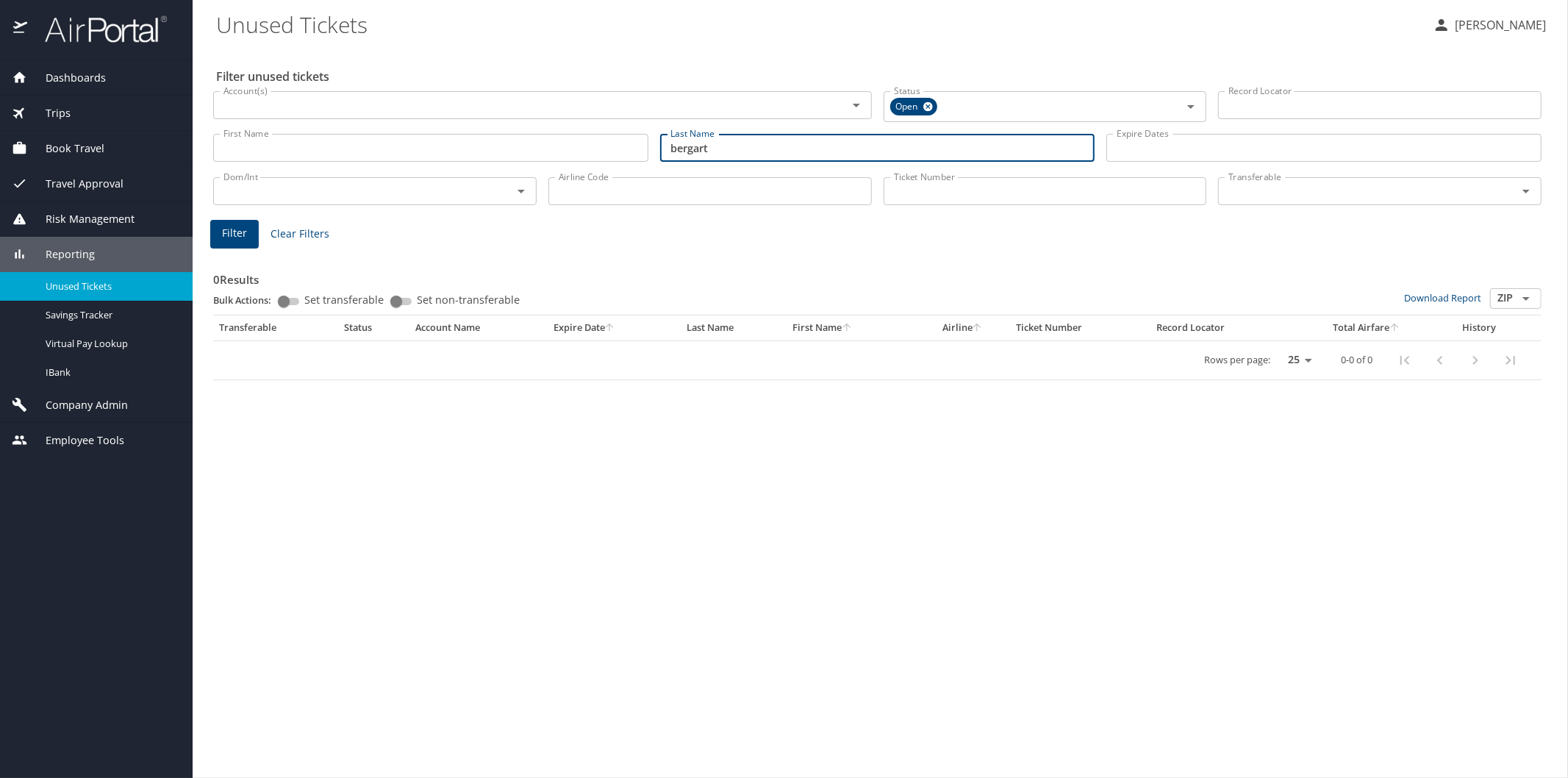
drag, startPoint x: 716, startPoint y: 152, endPoint x: 662, endPoint y: 144, distance: 54.6
click at [662, 144] on input "bergart" at bounding box center [878, 147] width 435 height 28
type input "lucania"
click at [225, 231] on span "Filter" at bounding box center [234, 234] width 25 height 18
